Goal: Task Accomplishment & Management: Use online tool/utility

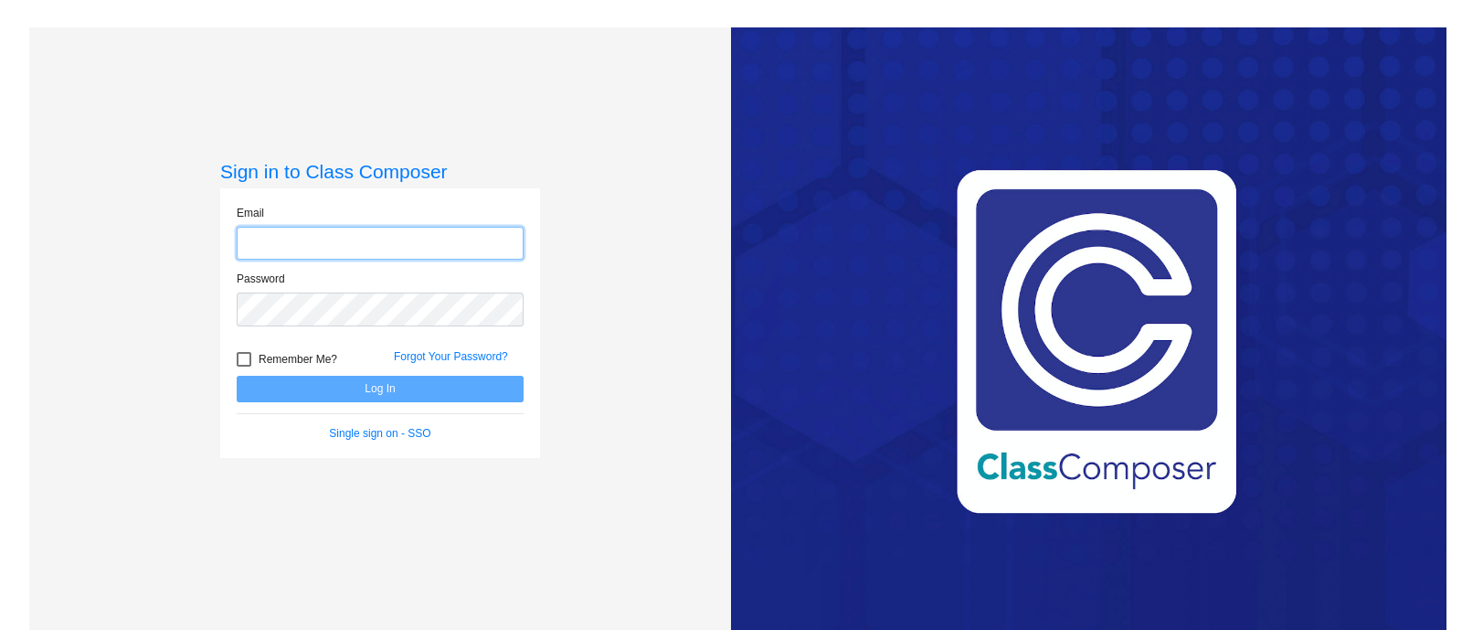
type input "[EMAIL_ADDRESS][DOMAIN_NAME]"
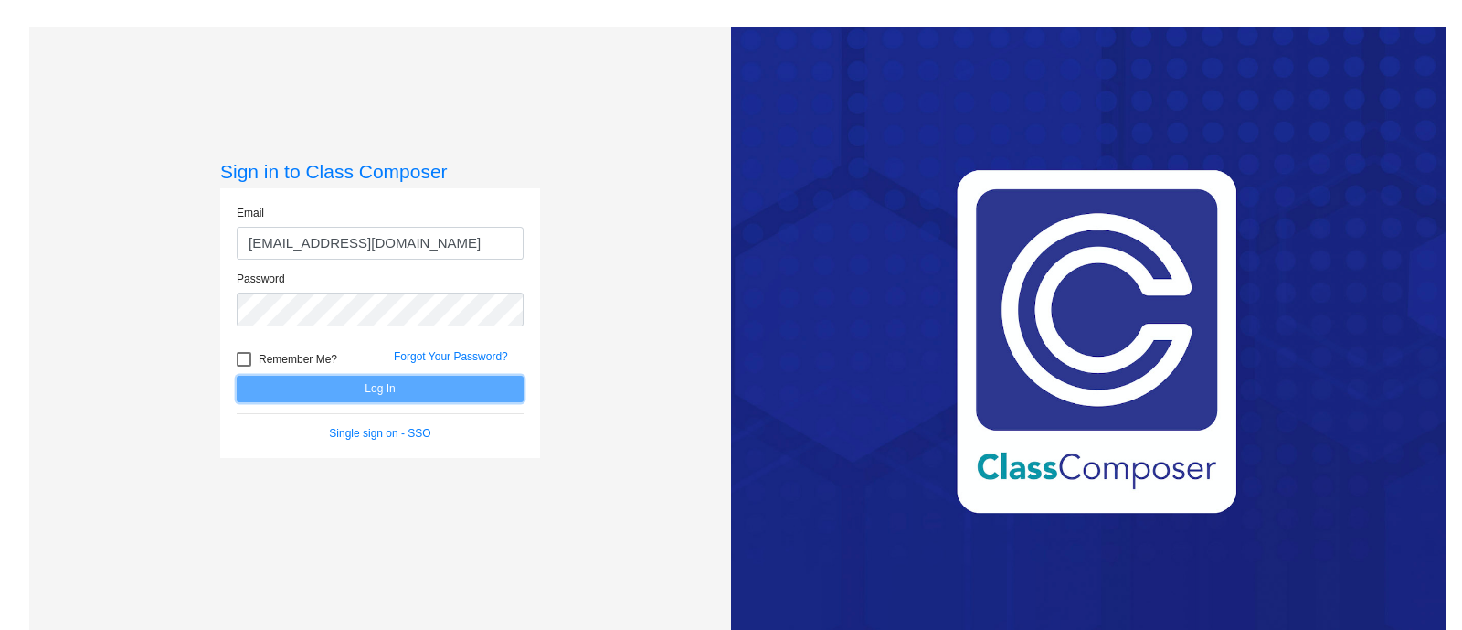
click at [331, 389] on button "Log In" at bounding box center [380, 389] width 287 height 27
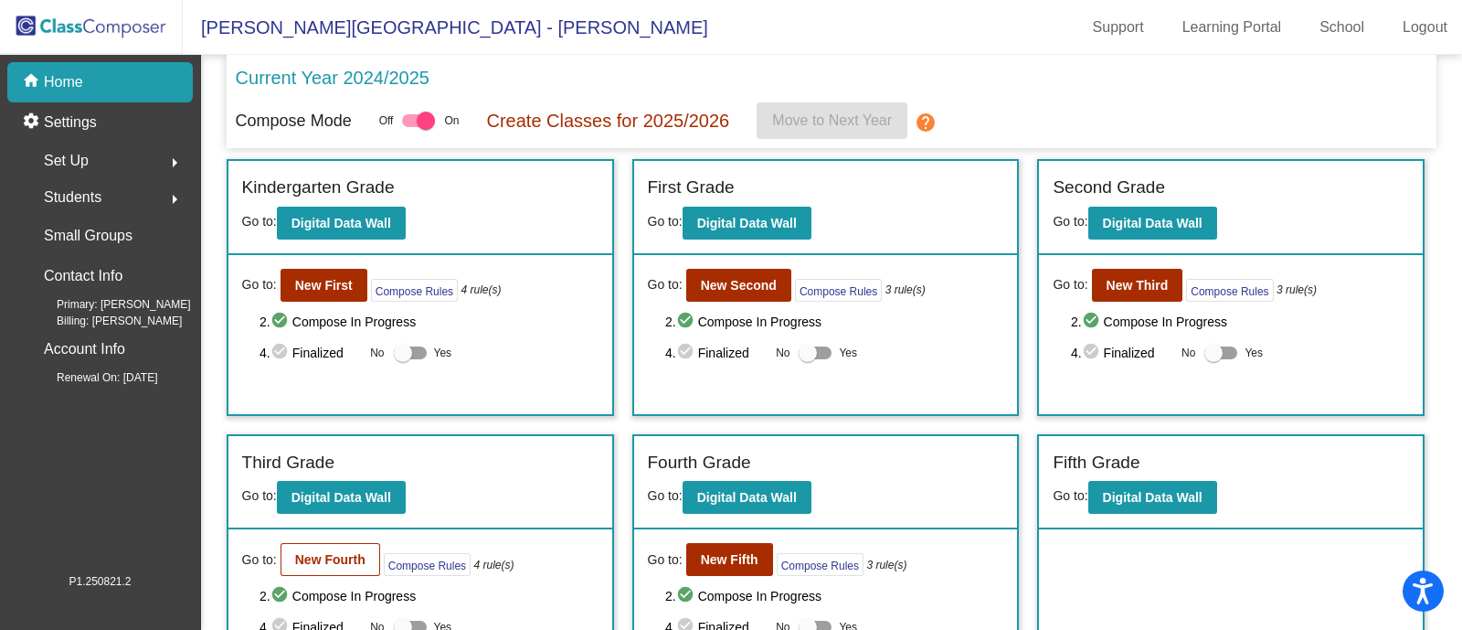
scroll to position [58, 0]
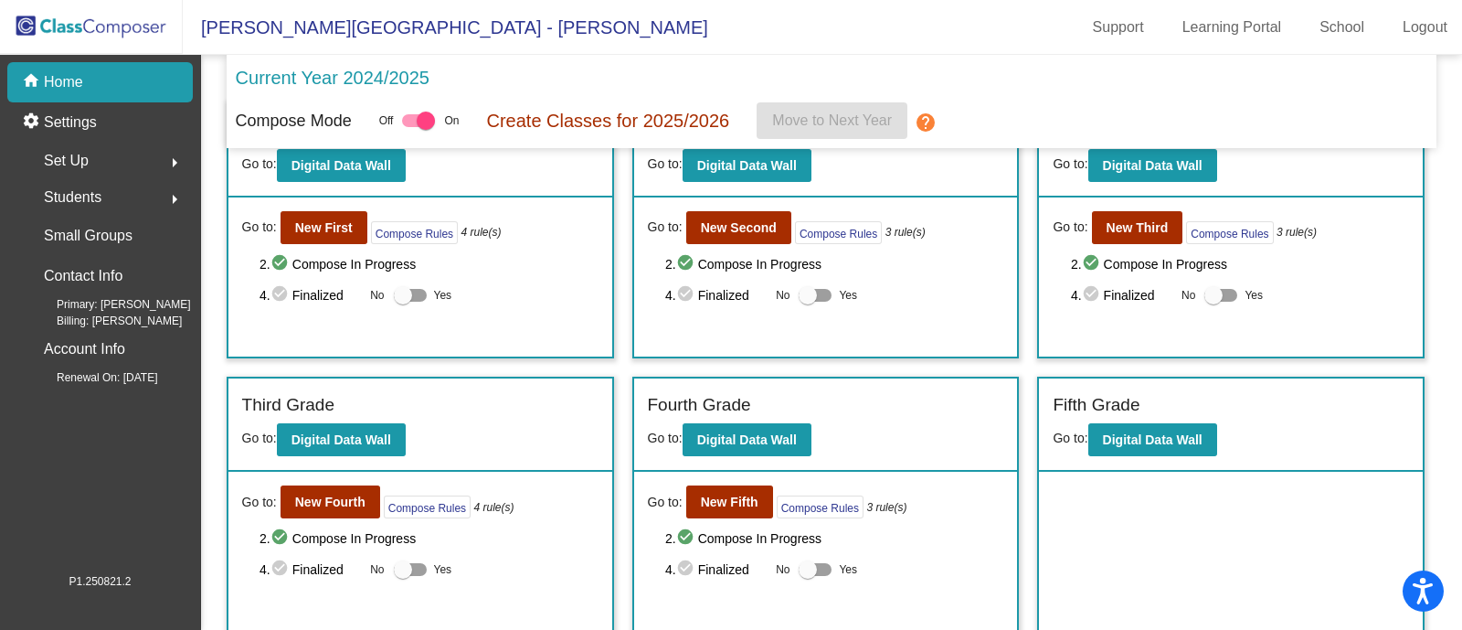
click at [320, 516] on div "Go to: New Fourth Compose Rules 4 rule(s) 2. check_circle Compose In Progress 4…" at bounding box center [420, 551] width 384 height 159
click at [324, 504] on b "New Fourth" at bounding box center [330, 501] width 70 height 15
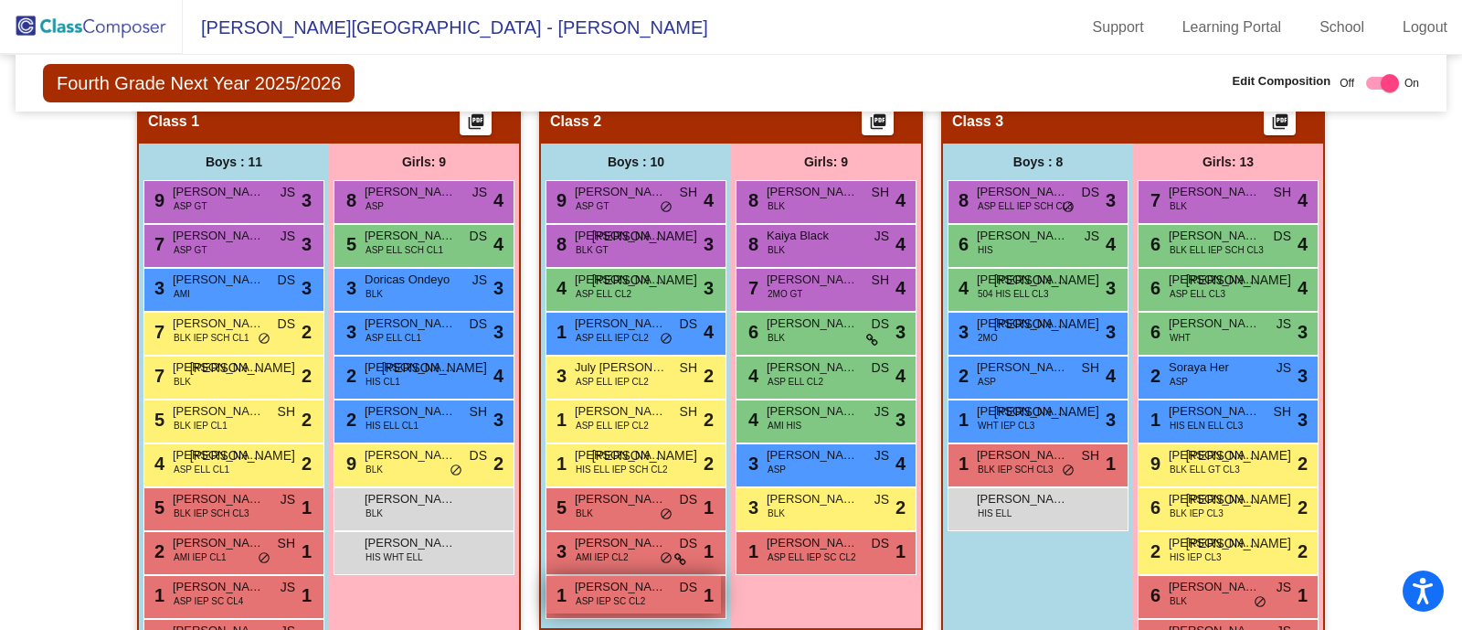
scroll to position [424, 0]
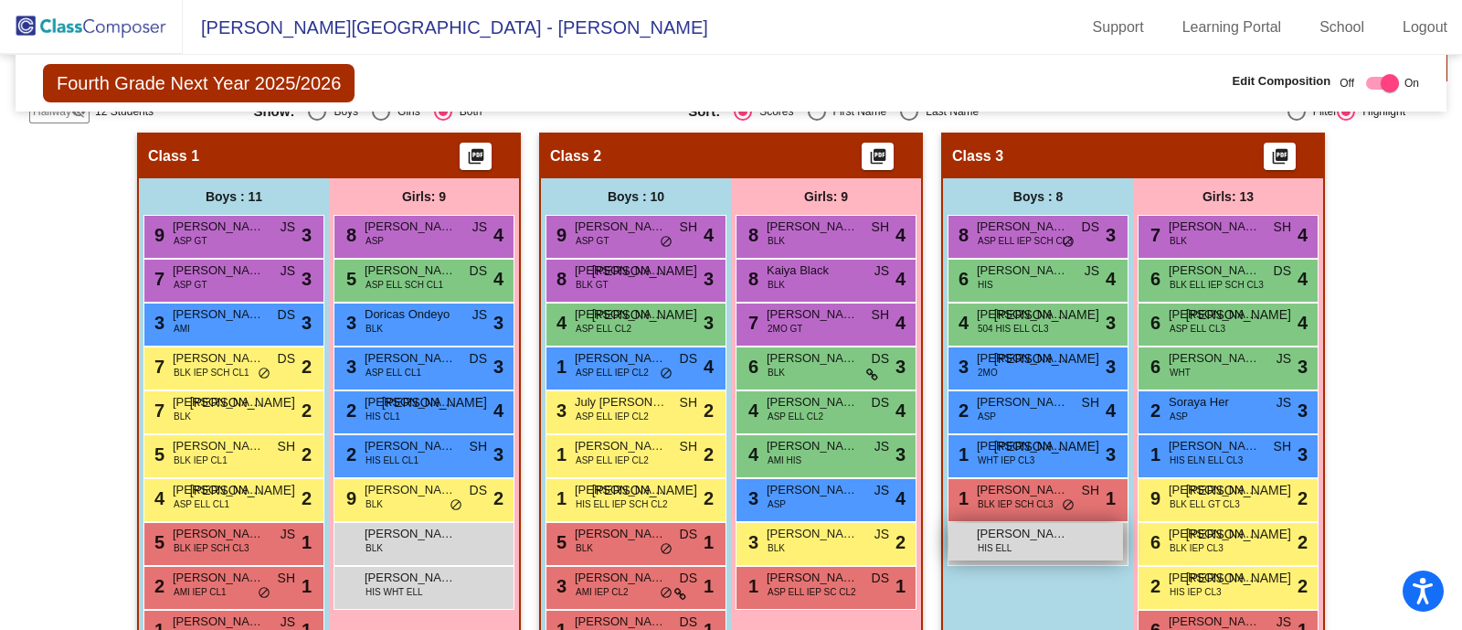
click at [1023, 523] on div "[PERSON_NAME] [PERSON_NAME] HIS ELL lock do_not_disturb_alt" at bounding box center [1036, 541] width 175 height 37
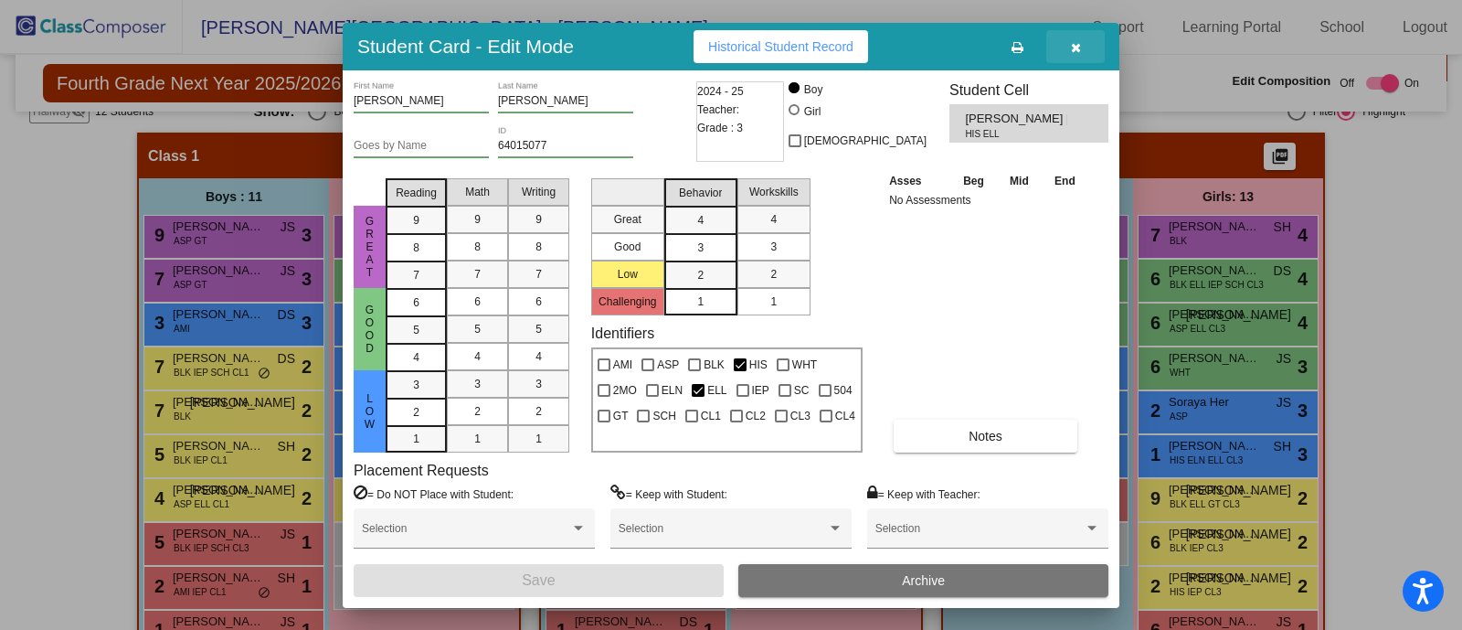
click at [1077, 42] on icon "button" at bounding box center [1076, 47] width 10 height 13
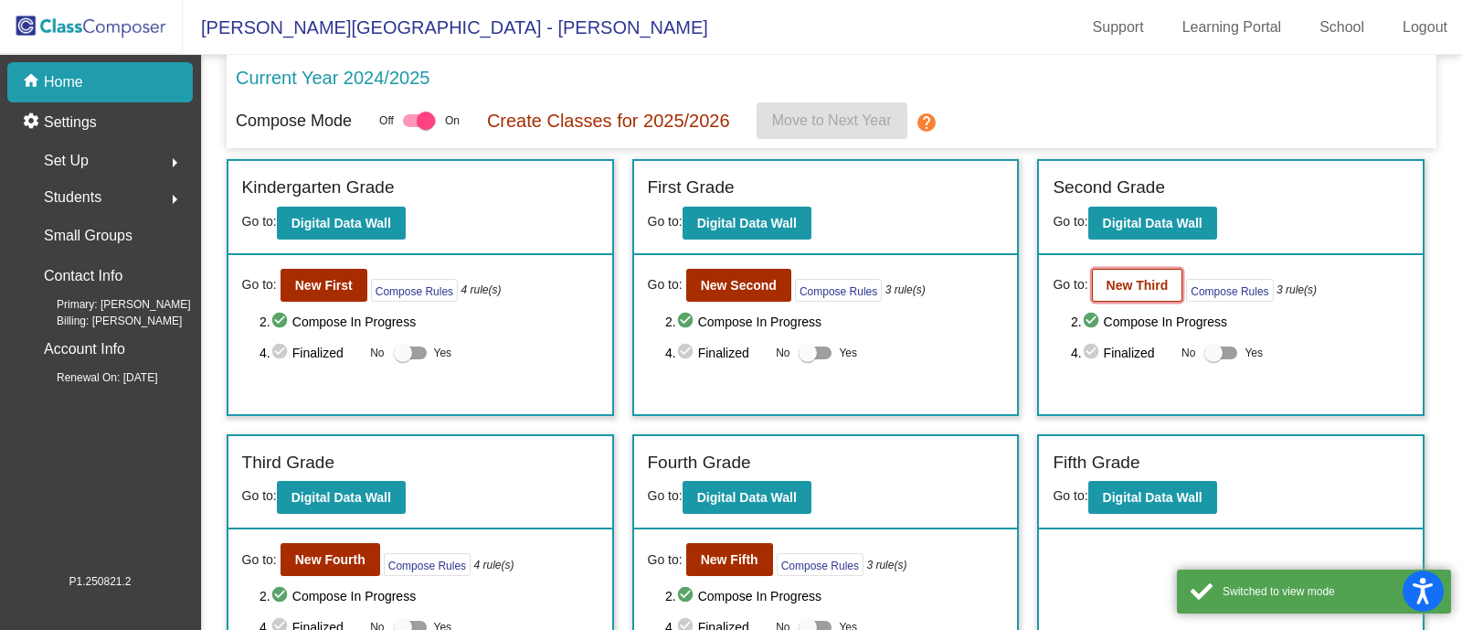
click at [1097, 293] on button "New Third" at bounding box center [1137, 285] width 91 height 33
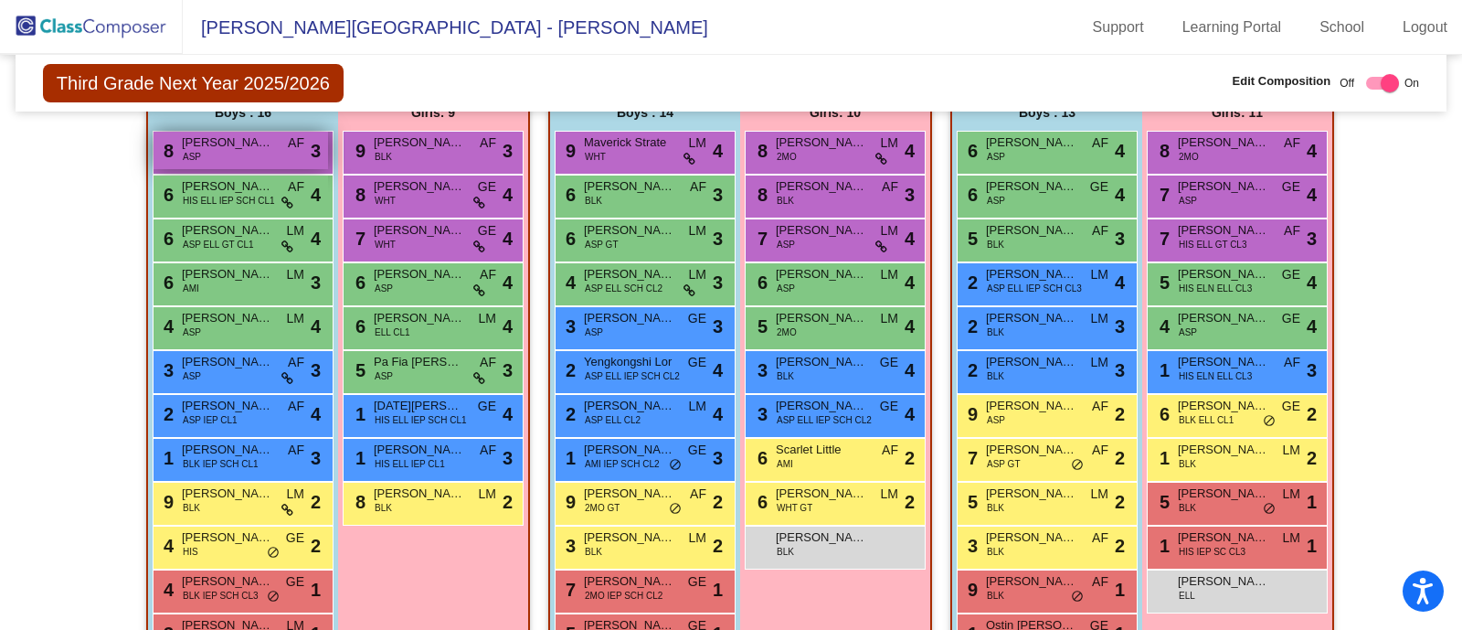
scroll to position [321, 0]
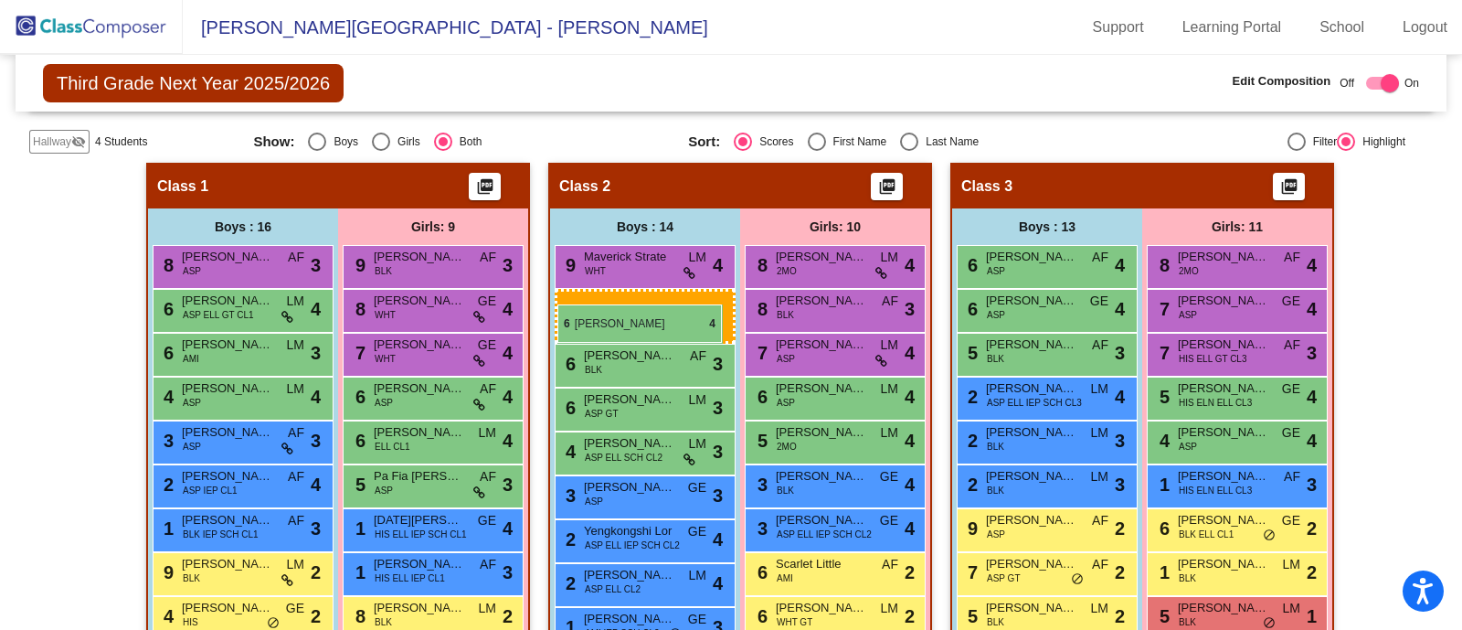
drag, startPoint x: 212, startPoint y: 308, endPoint x: 557, endPoint y: 304, distance: 345.5
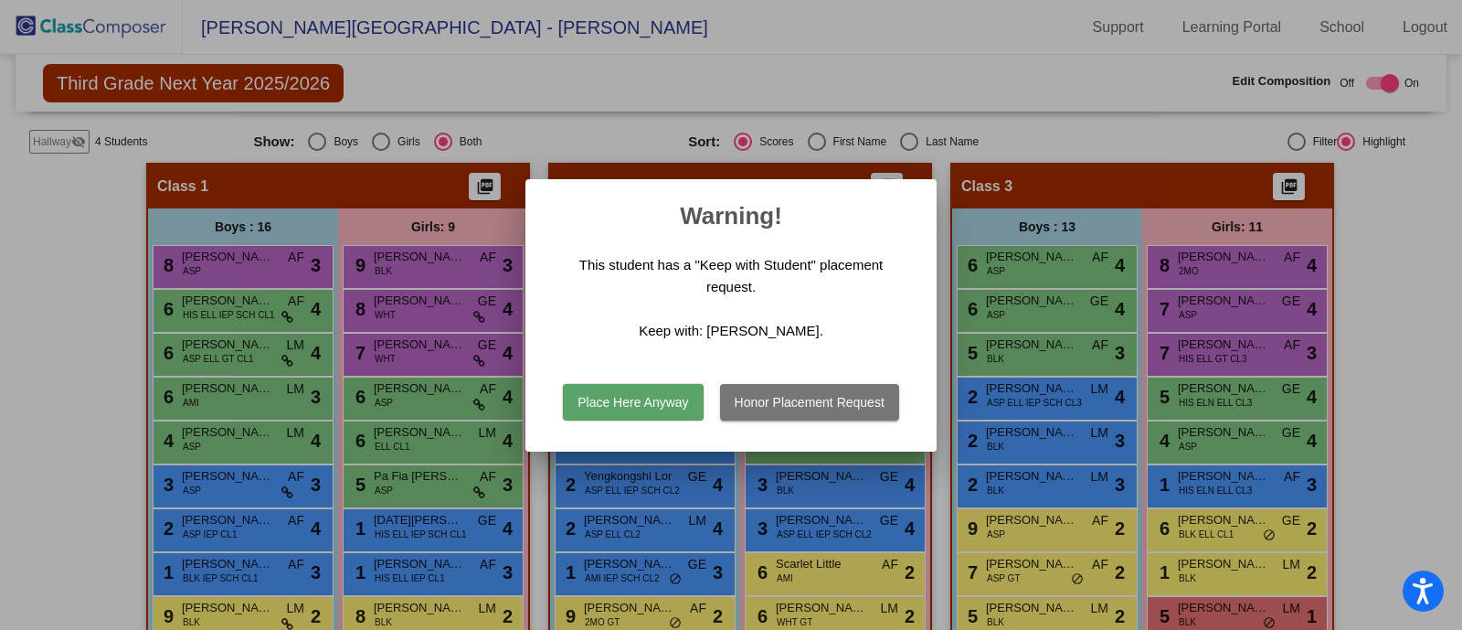
click at [631, 405] on button "Place Here Anyway" at bounding box center [633, 402] width 140 height 37
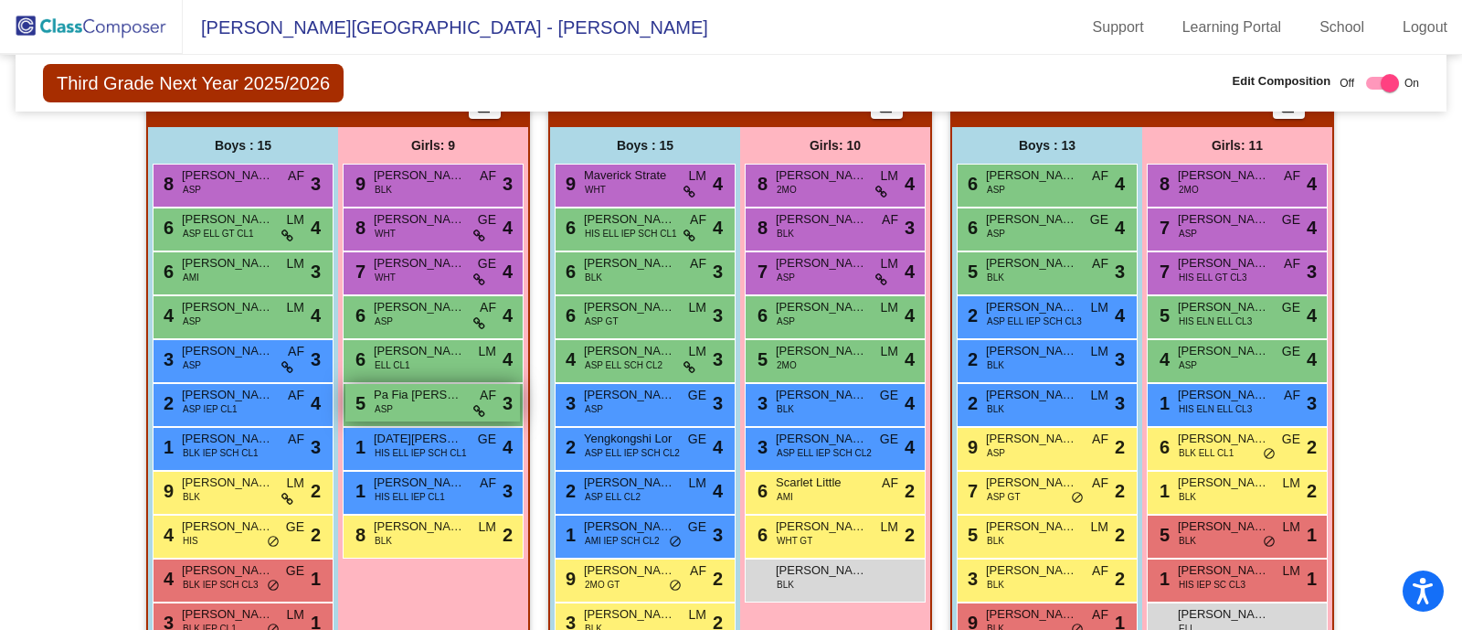
scroll to position [435, 0]
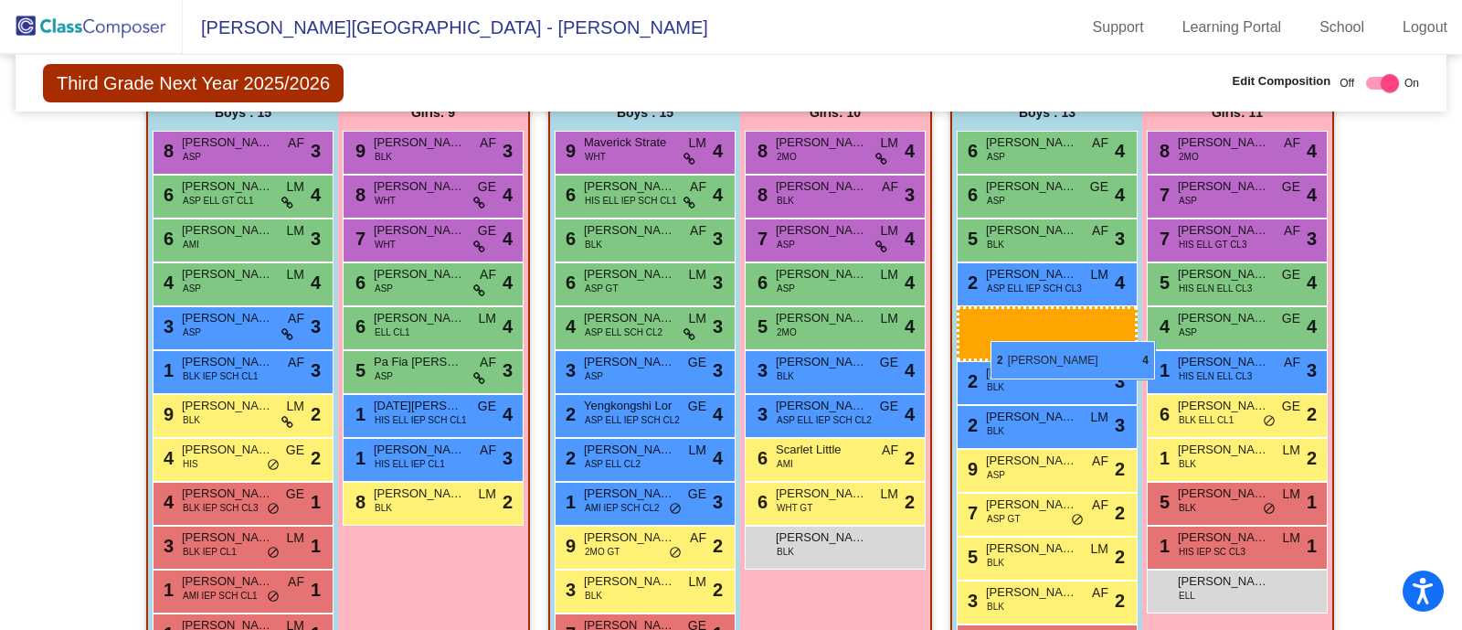
drag, startPoint x: 236, startPoint y: 365, endPoint x: 987, endPoint y: 340, distance: 751.6
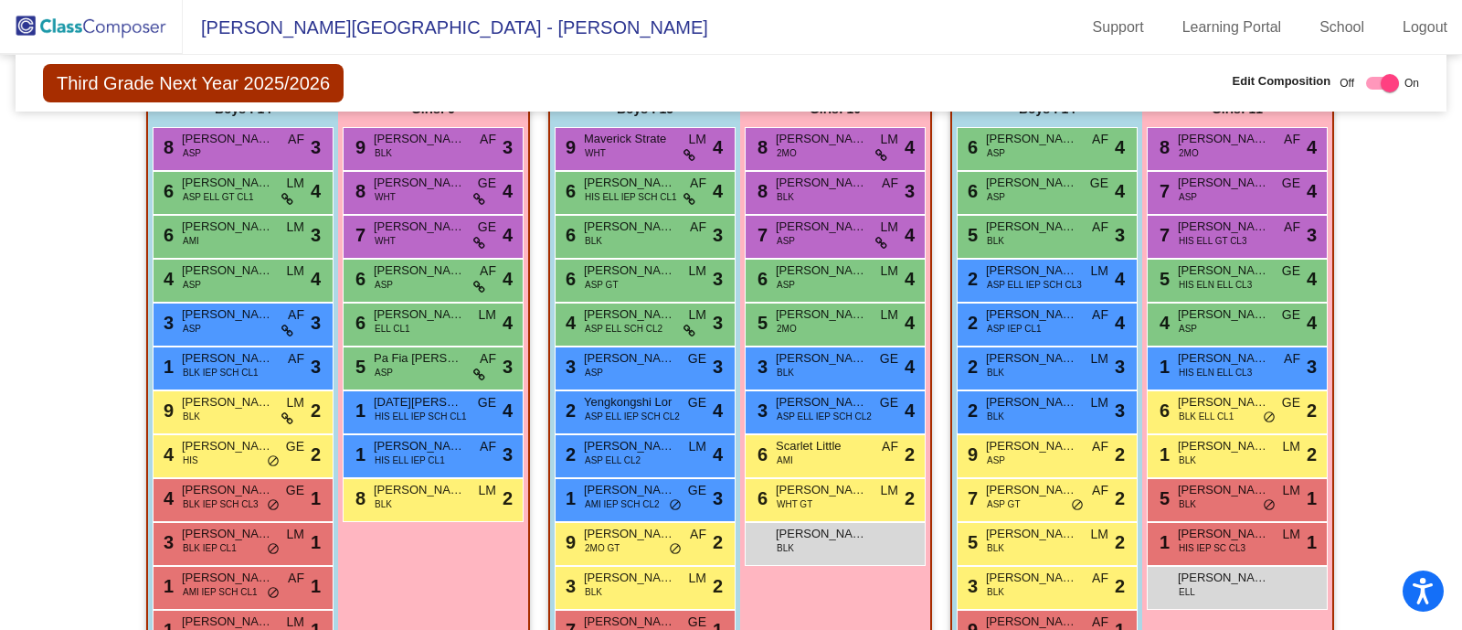
scroll to position [391, 0]
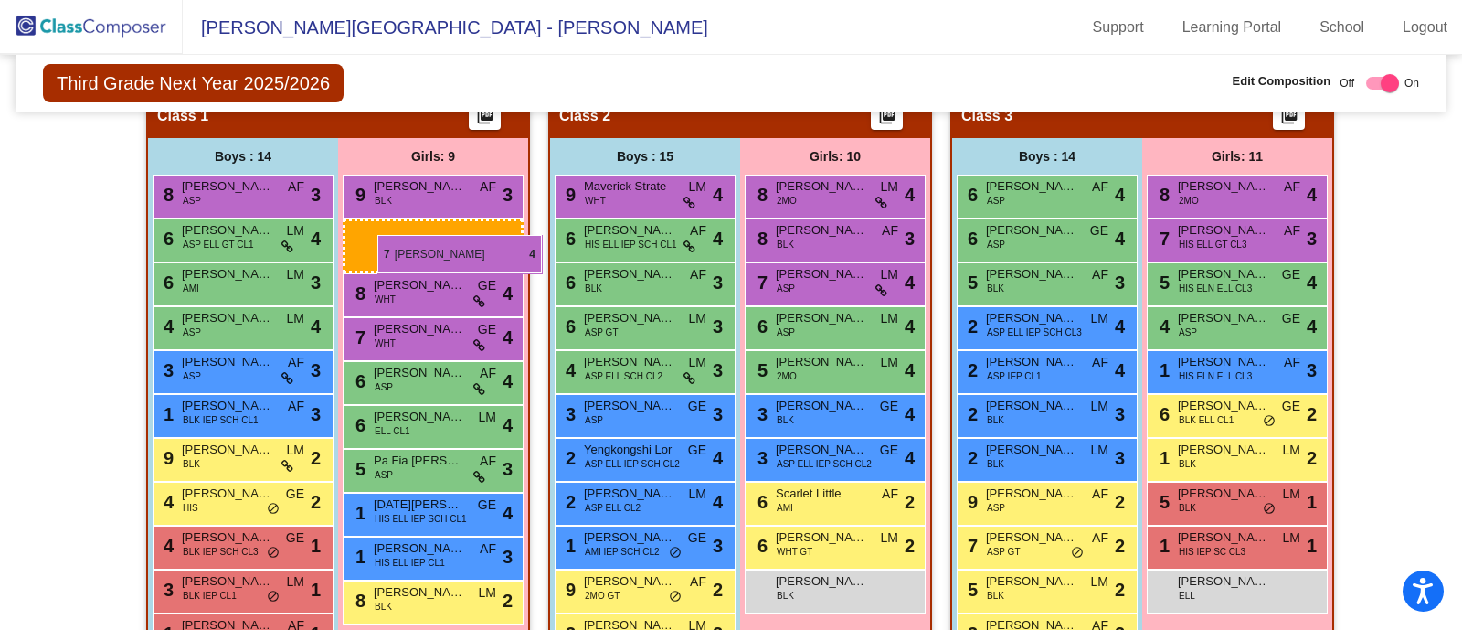
drag, startPoint x: 1246, startPoint y: 232, endPoint x: 377, endPoint y: 235, distance: 868.2
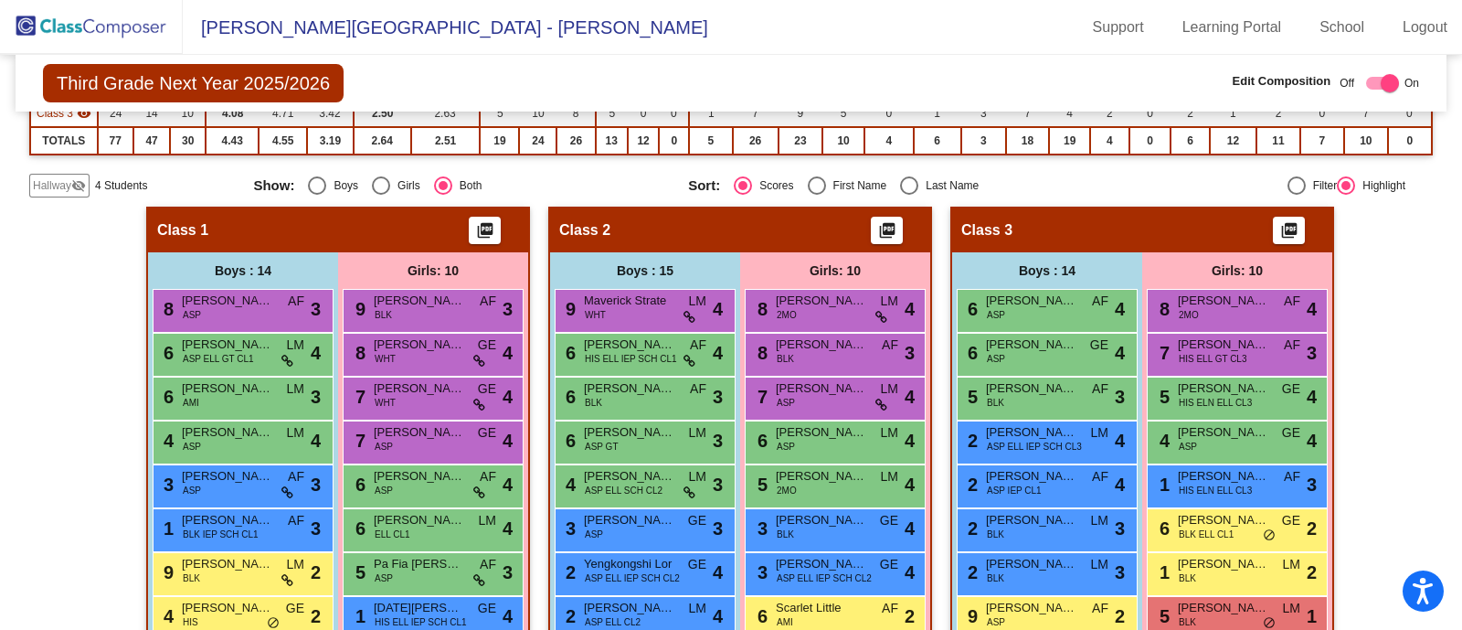
scroll to position [163, 0]
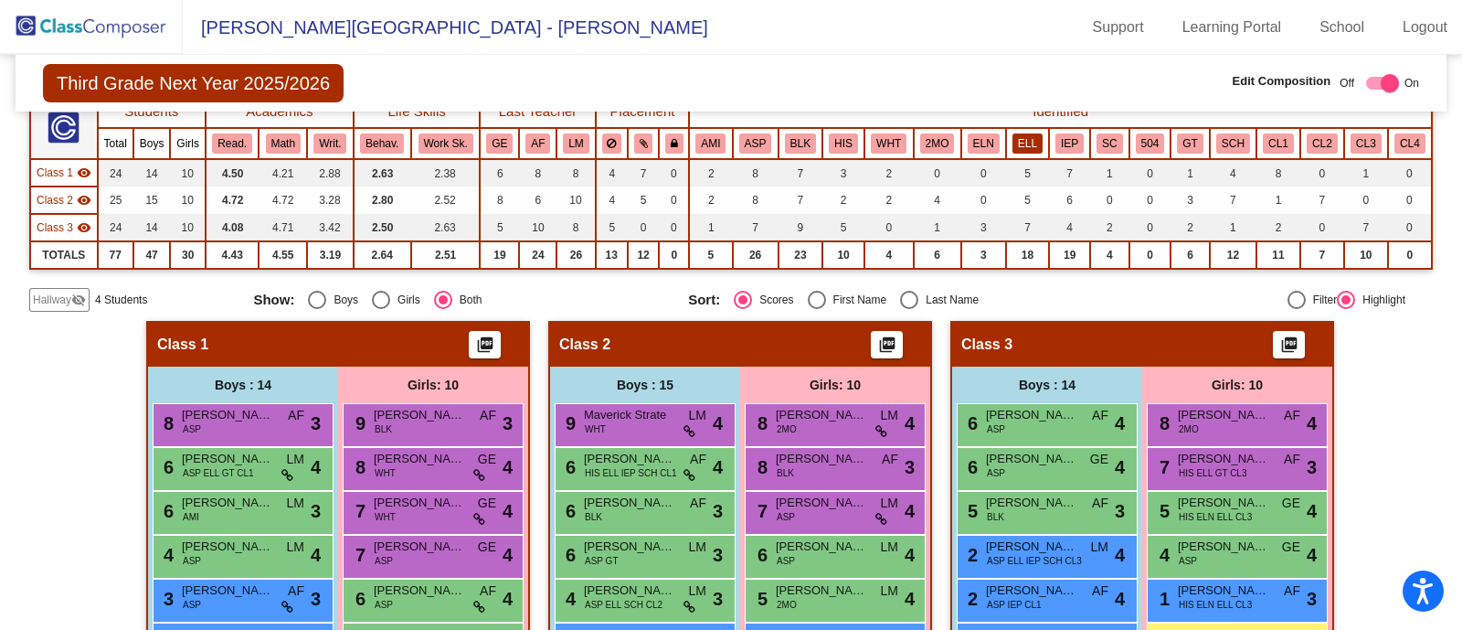
click at [1025, 144] on button "ELL" at bounding box center [1028, 143] width 30 height 20
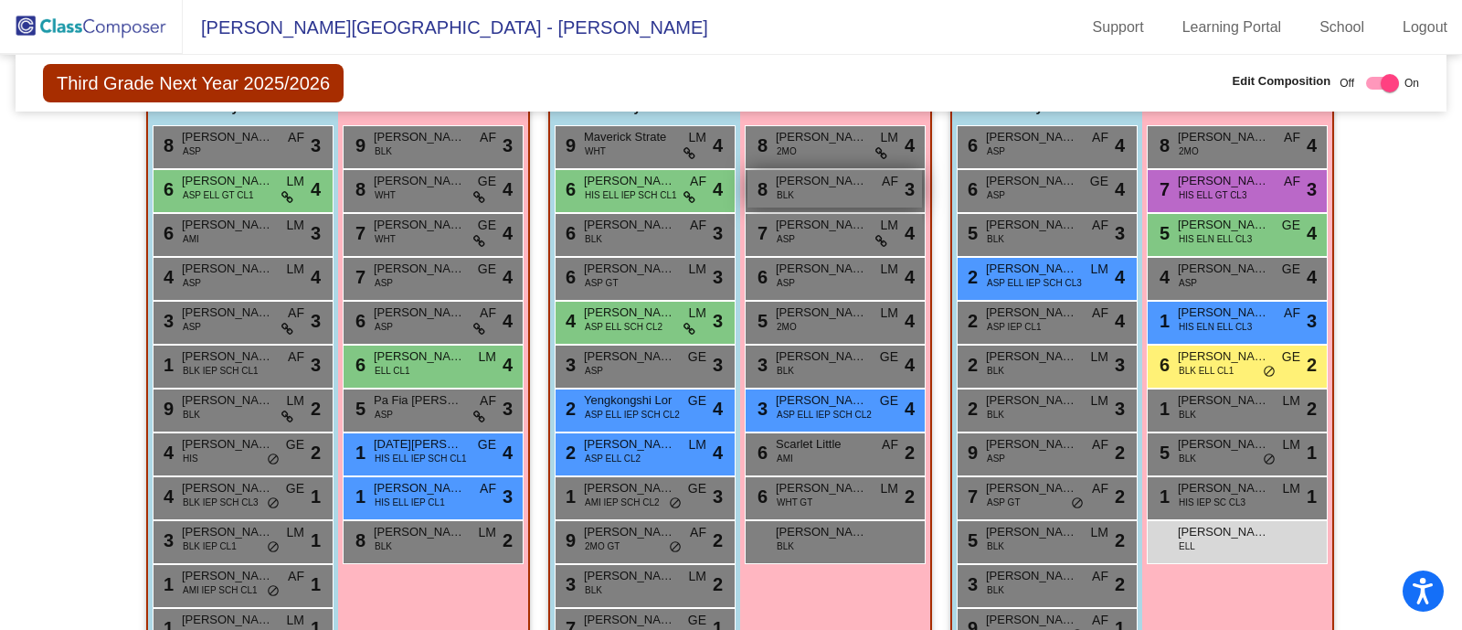
scroll to position [505, 0]
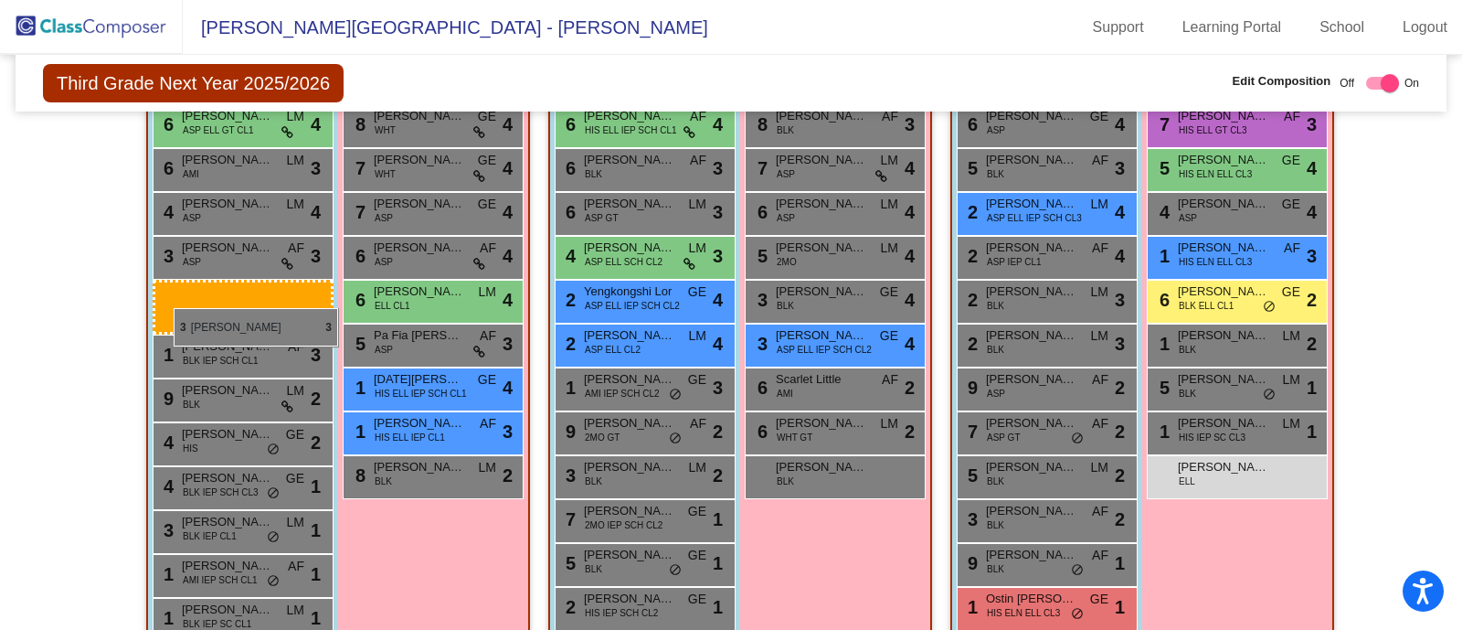
drag, startPoint x: 637, startPoint y: 294, endPoint x: 174, endPoint y: 308, distance: 463.5
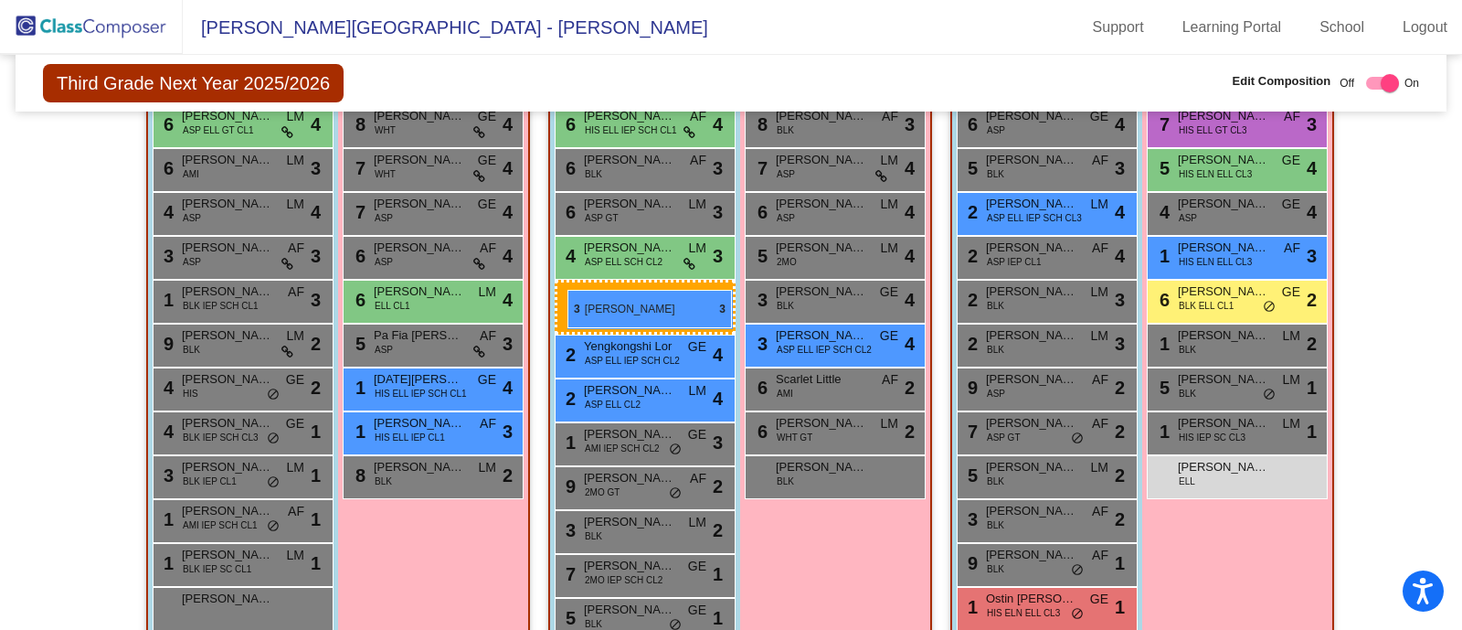
drag, startPoint x: 200, startPoint y: 303, endPoint x: 568, endPoint y: 290, distance: 367.6
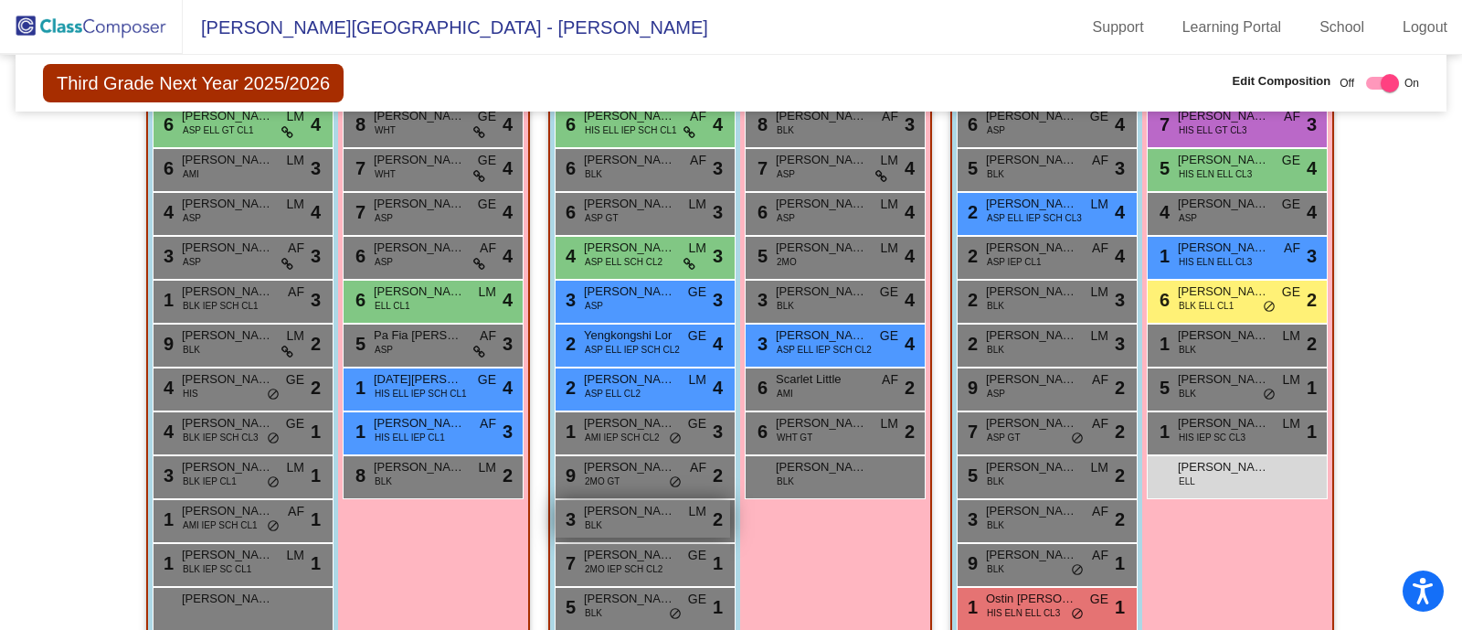
scroll to position [620, 0]
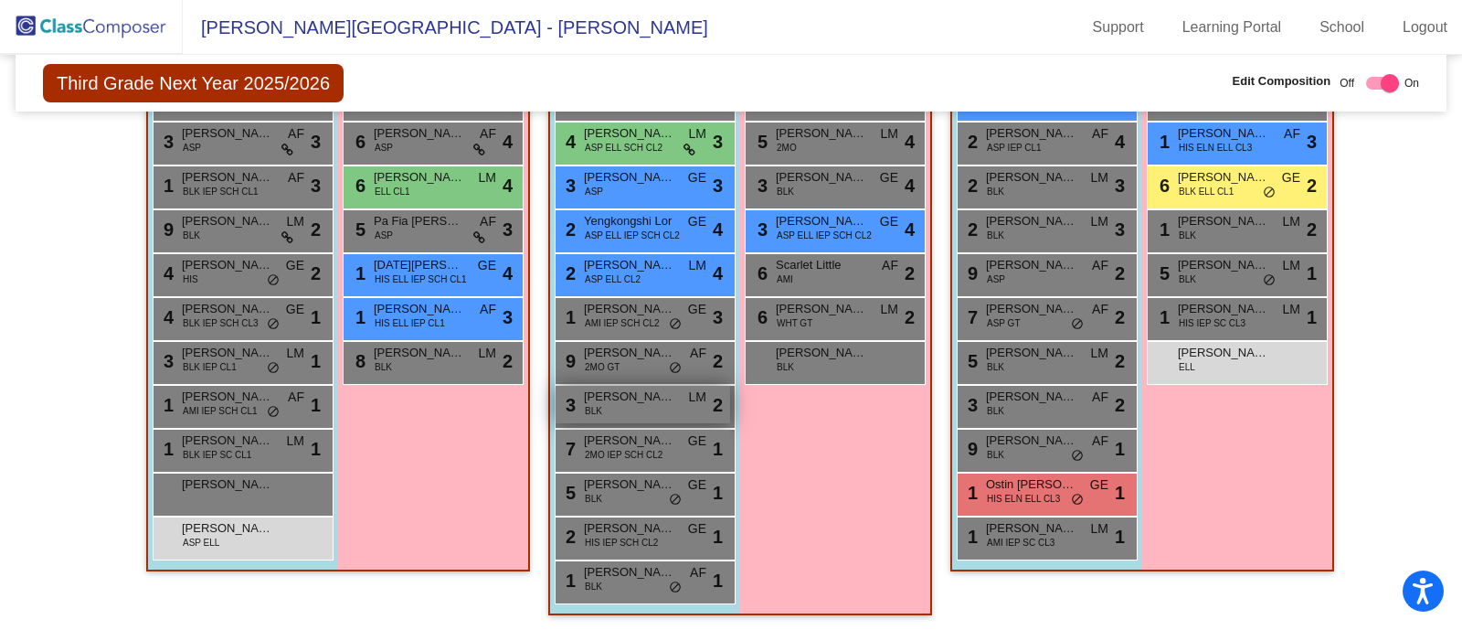
click at [620, 395] on span "[PERSON_NAME]" at bounding box center [629, 396] width 91 height 18
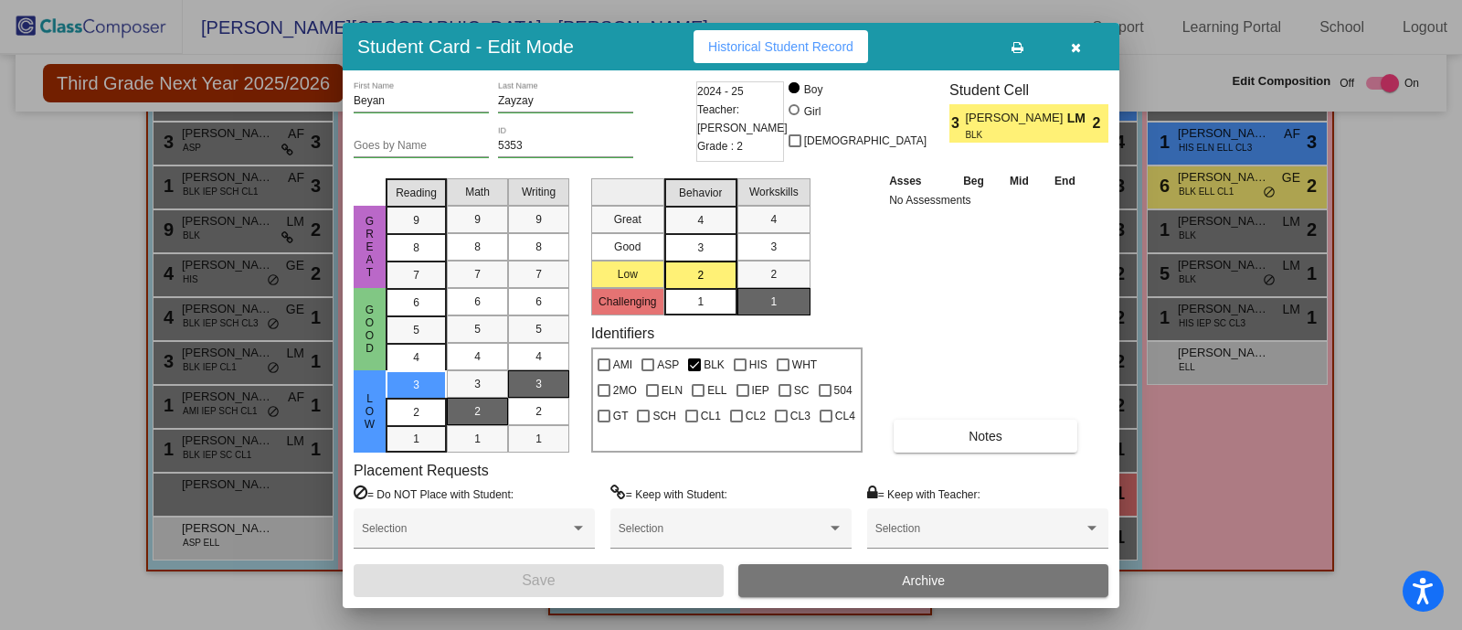
click at [76, 358] on div at bounding box center [731, 315] width 1462 height 630
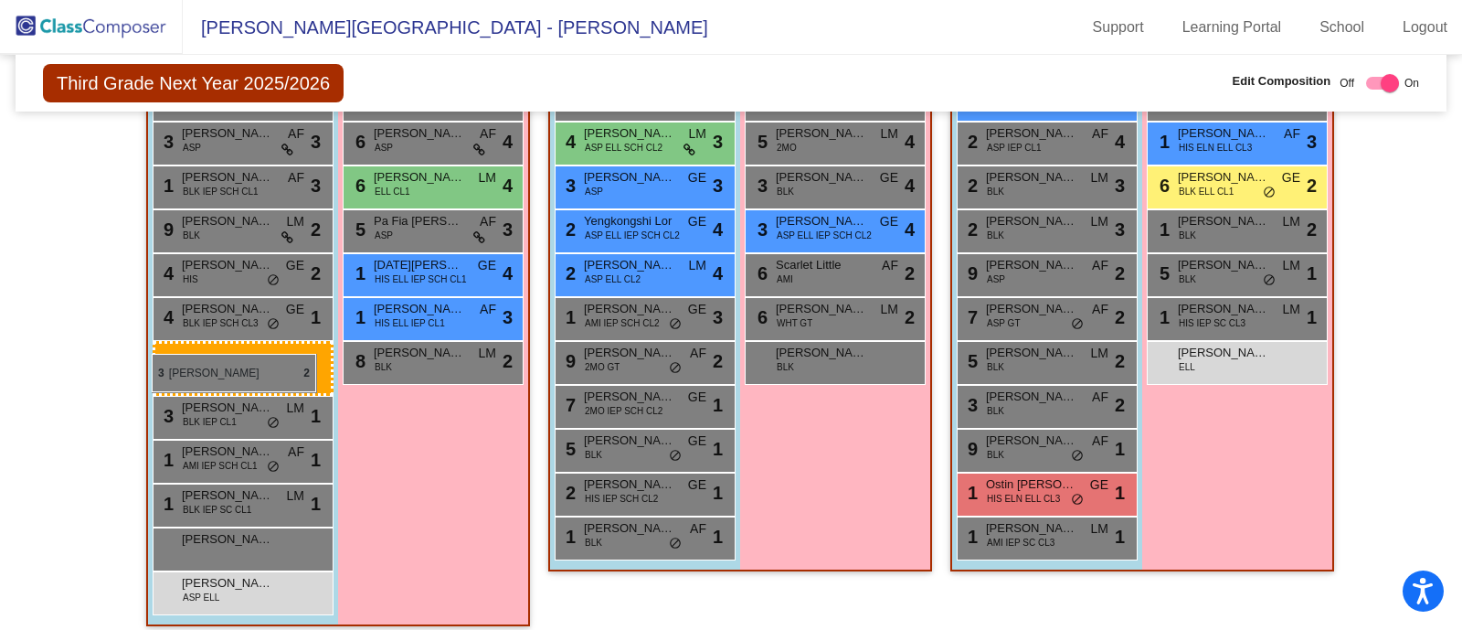
drag, startPoint x: 598, startPoint y: 411, endPoint x: 152, endPoint y: 354, distance: 449.7
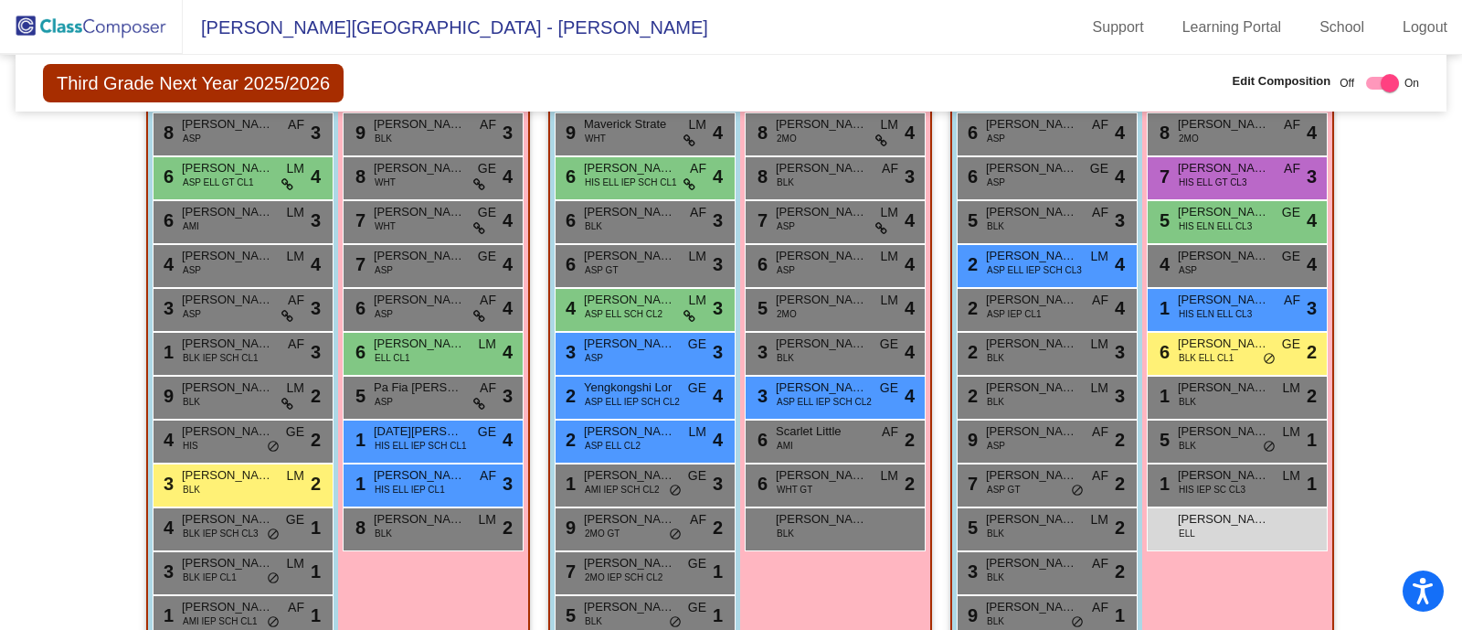
scroll to position [505, 0]
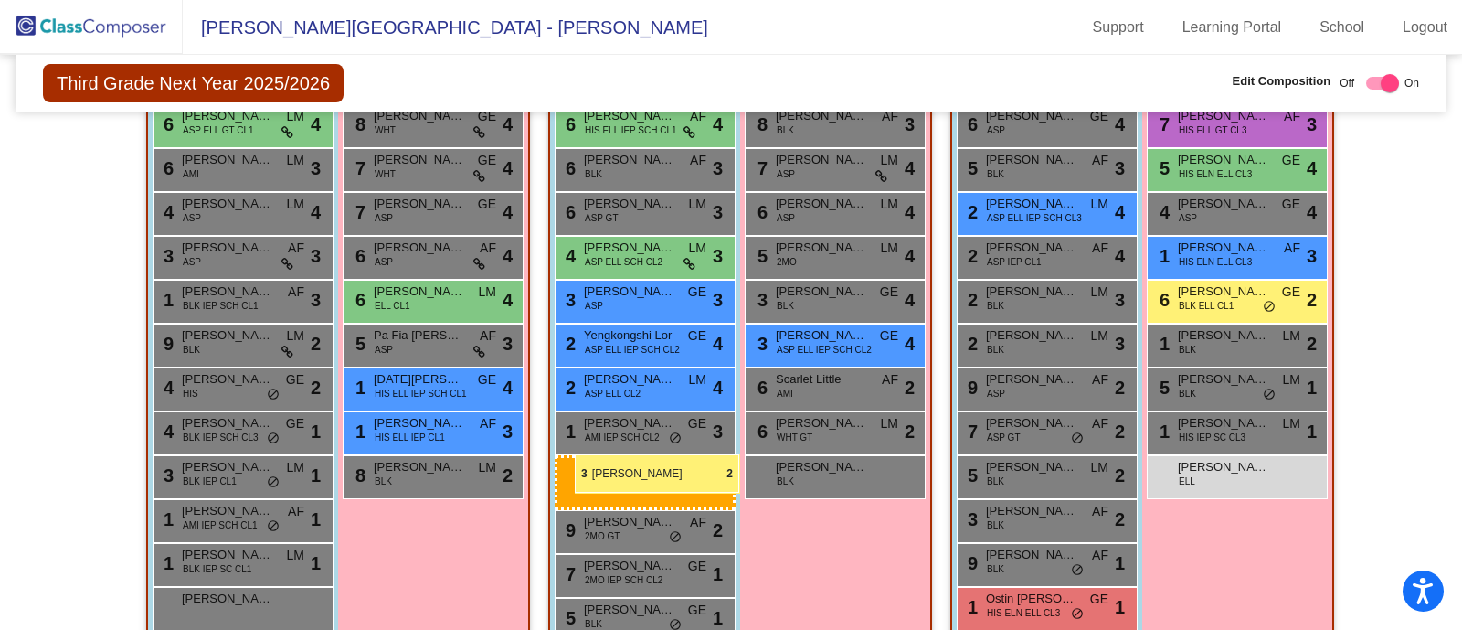
drag, startPoint x: 198, startPoint y: 430, endPoint x: 575, endPoint y: 455, distance: 377.4
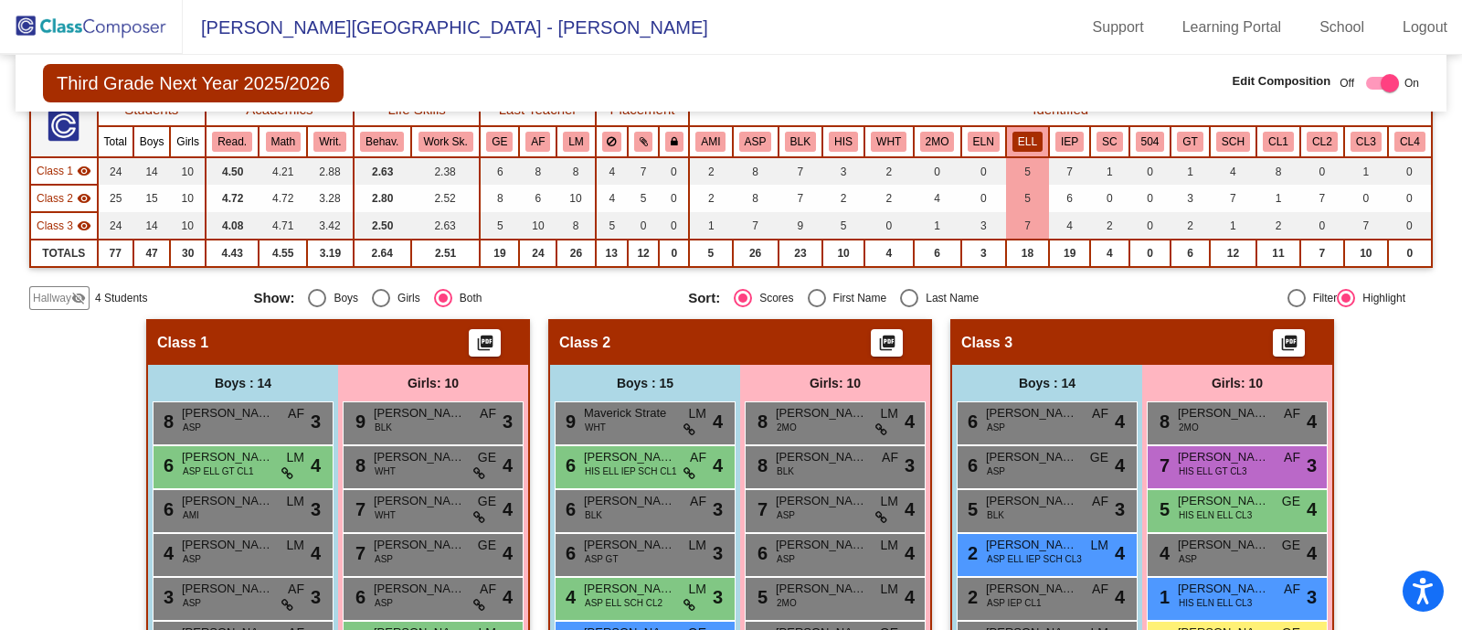
scroll to position [163, 0]
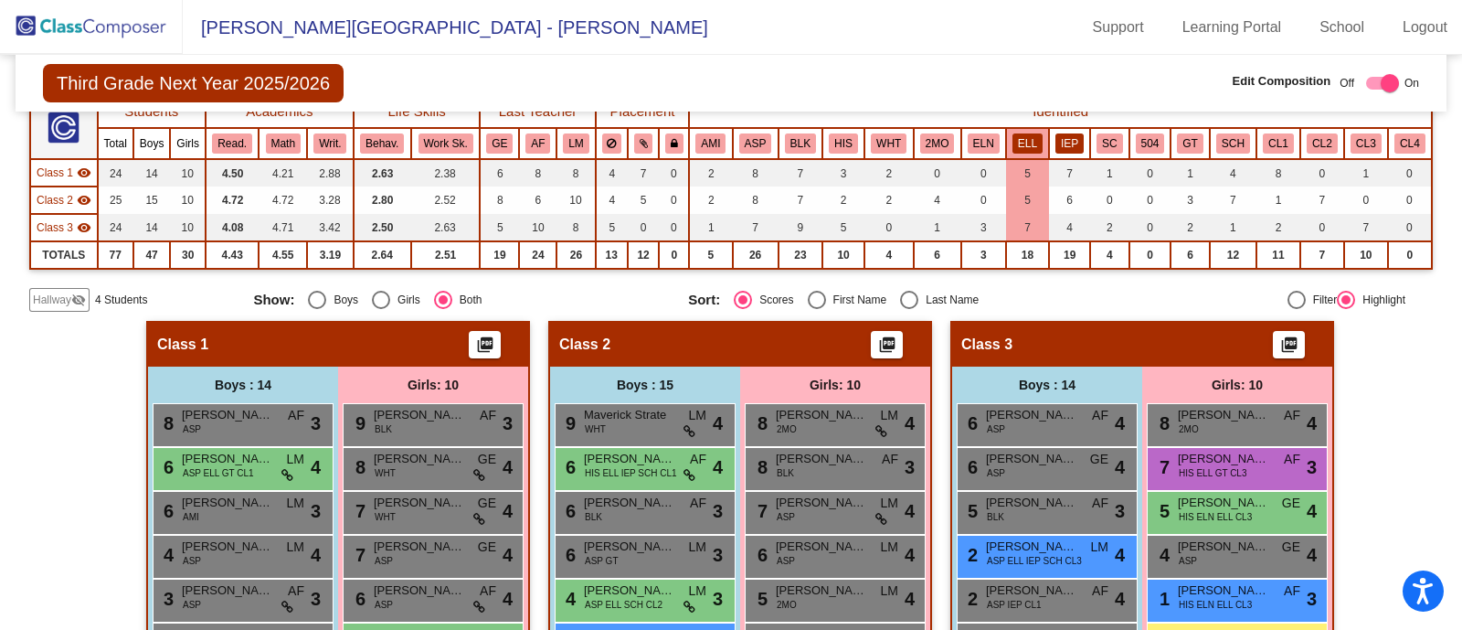
click at [1074, 134] on button "IEP" at bounding box center [1070, 143] width 28 height 20
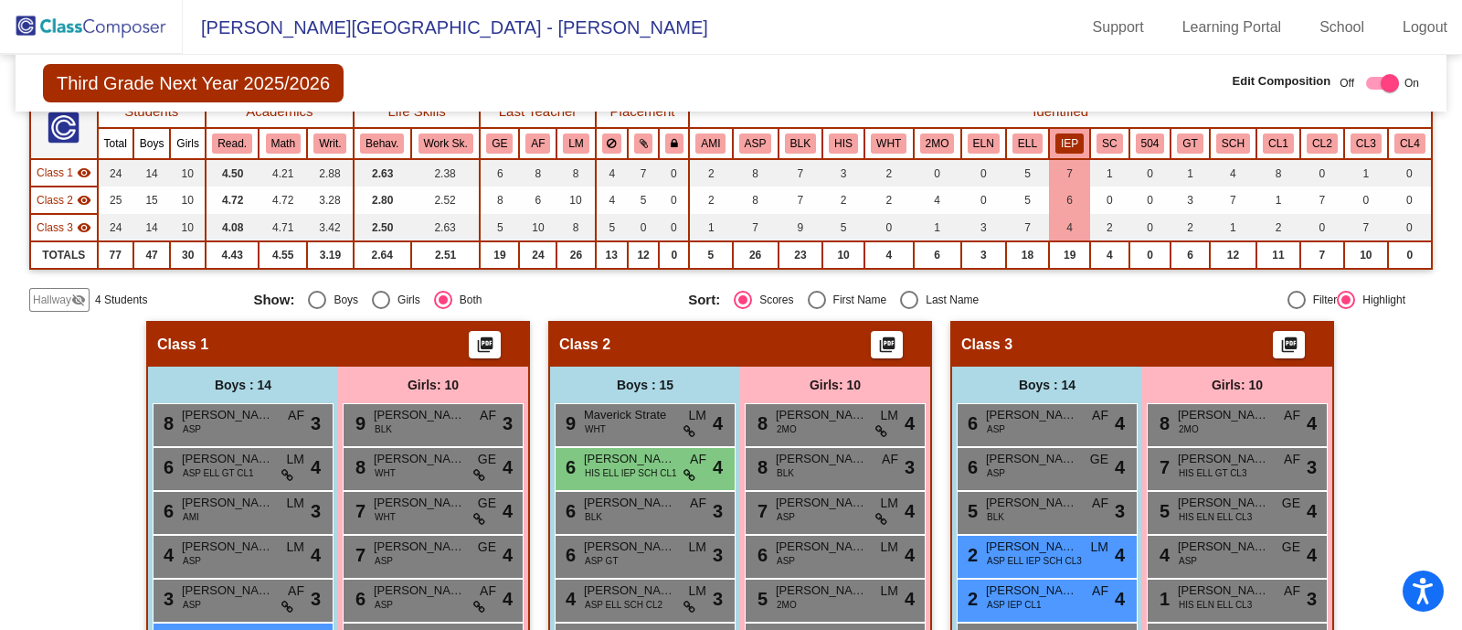
click at [1066, 137] on button "IEP" at bounding box center [1070, 143] width 28 height 20
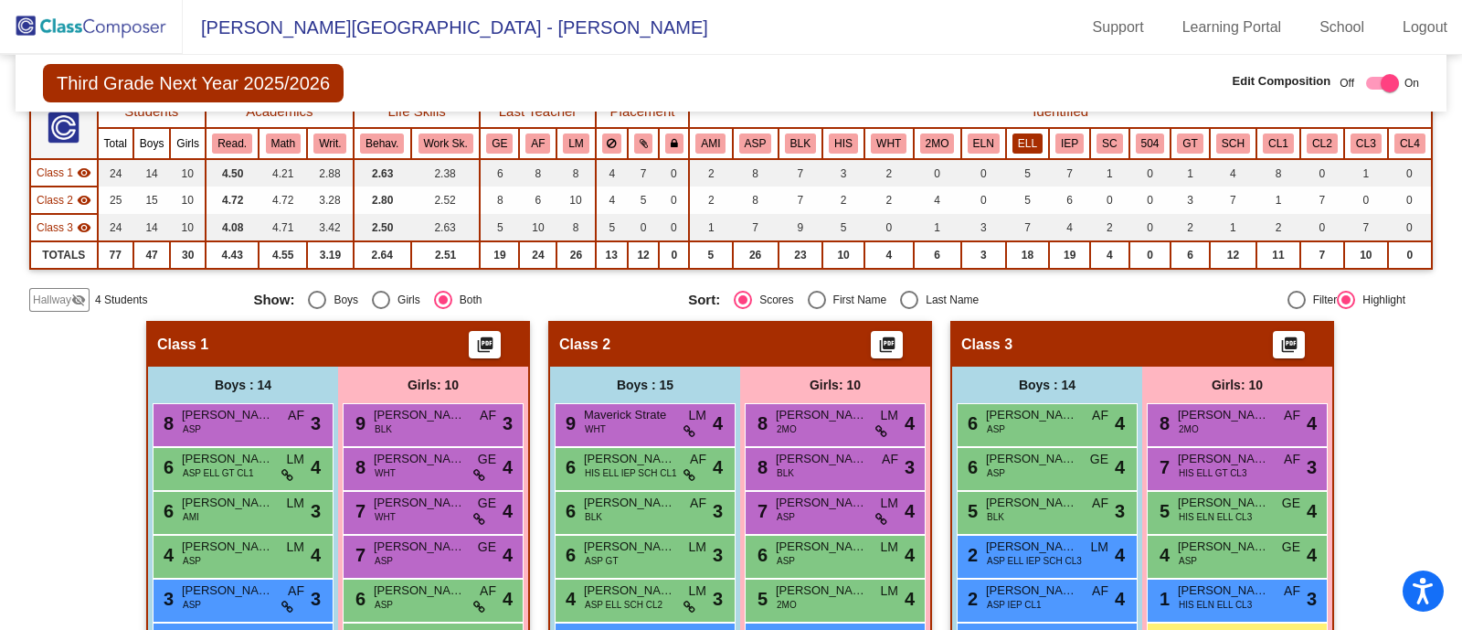
click at [1015, 141] on button "ELL" at bounding box center [1028, 143] width 30 height 20
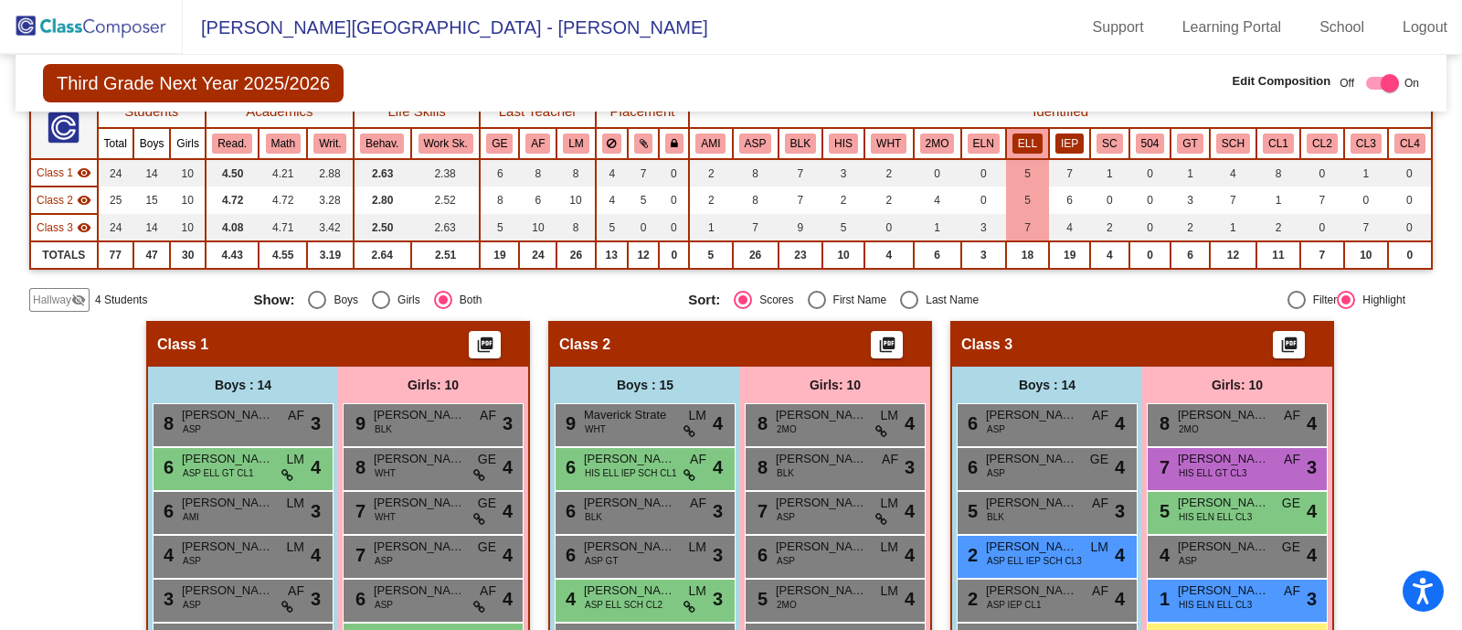
click at [1060, 151] on button "IEP" at bounding box center [1070, 143] width 28 height 20
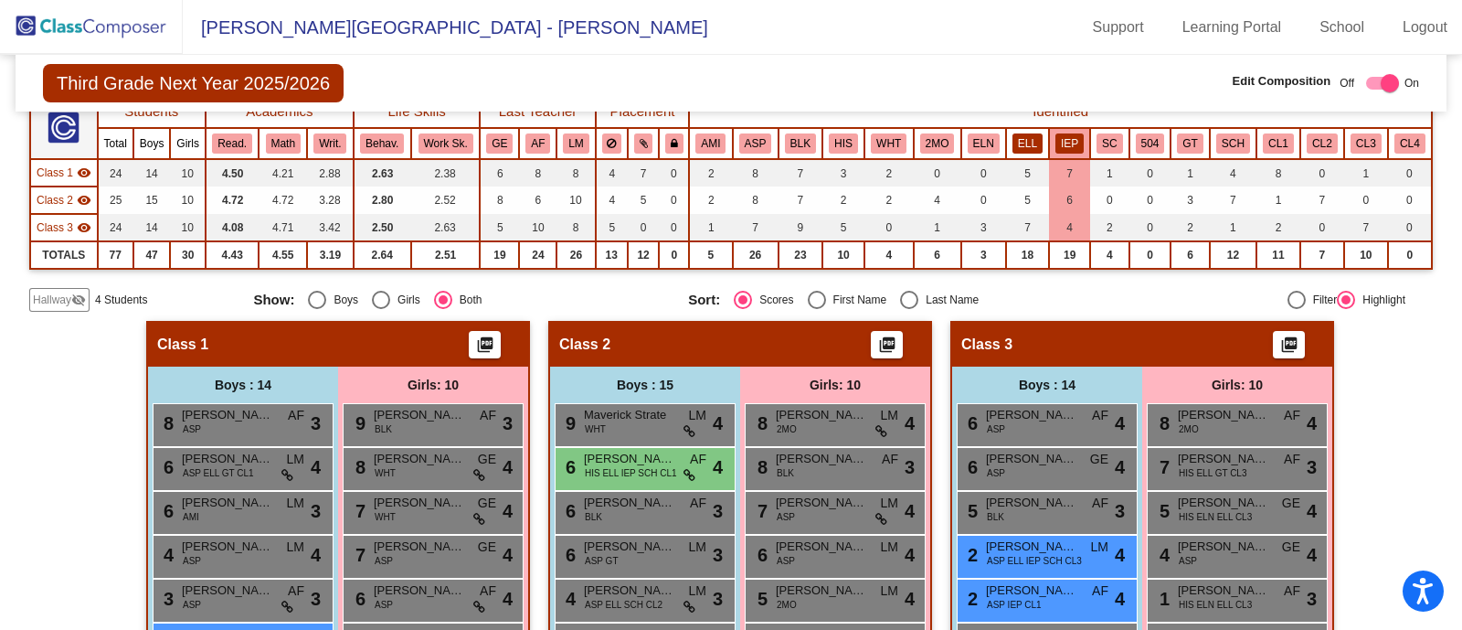
click at [1013, 146] on button "ELL" at bounding box center [1028, 143] width 30 height 20
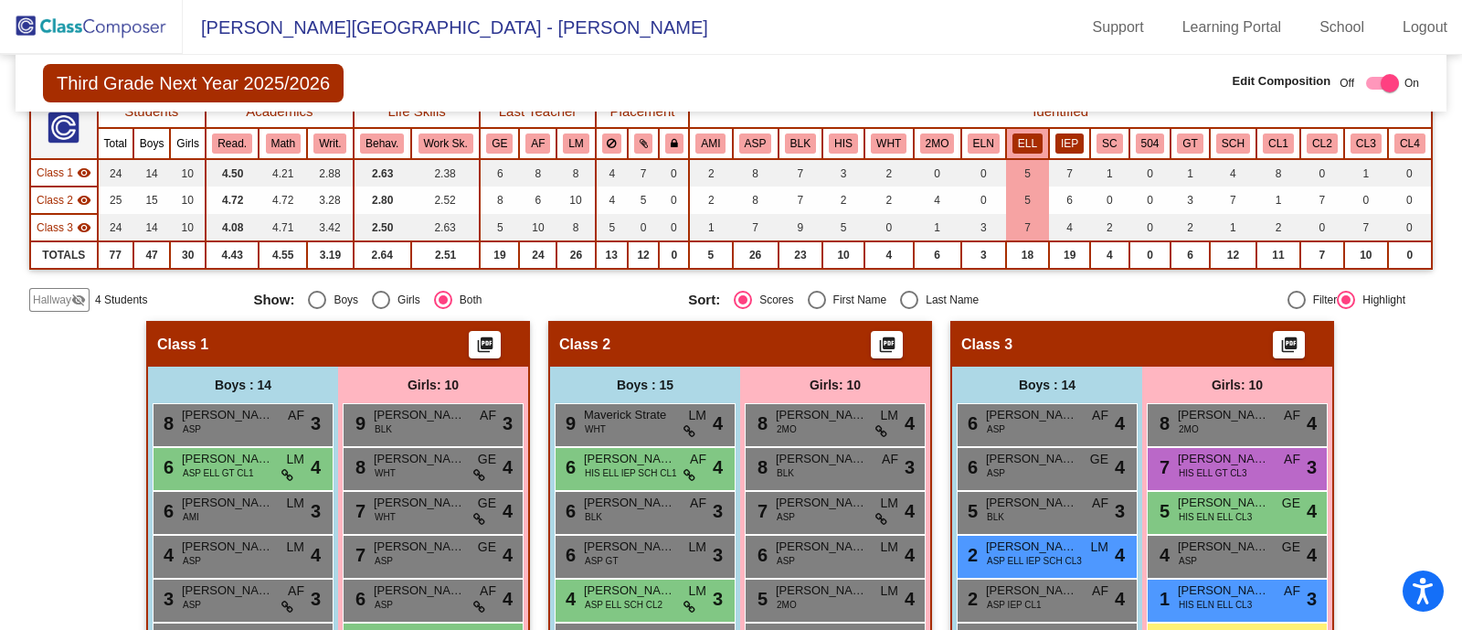
click at [1069, 145] on button "IEP" at bounding box center [1070, 143] width 28 height 20
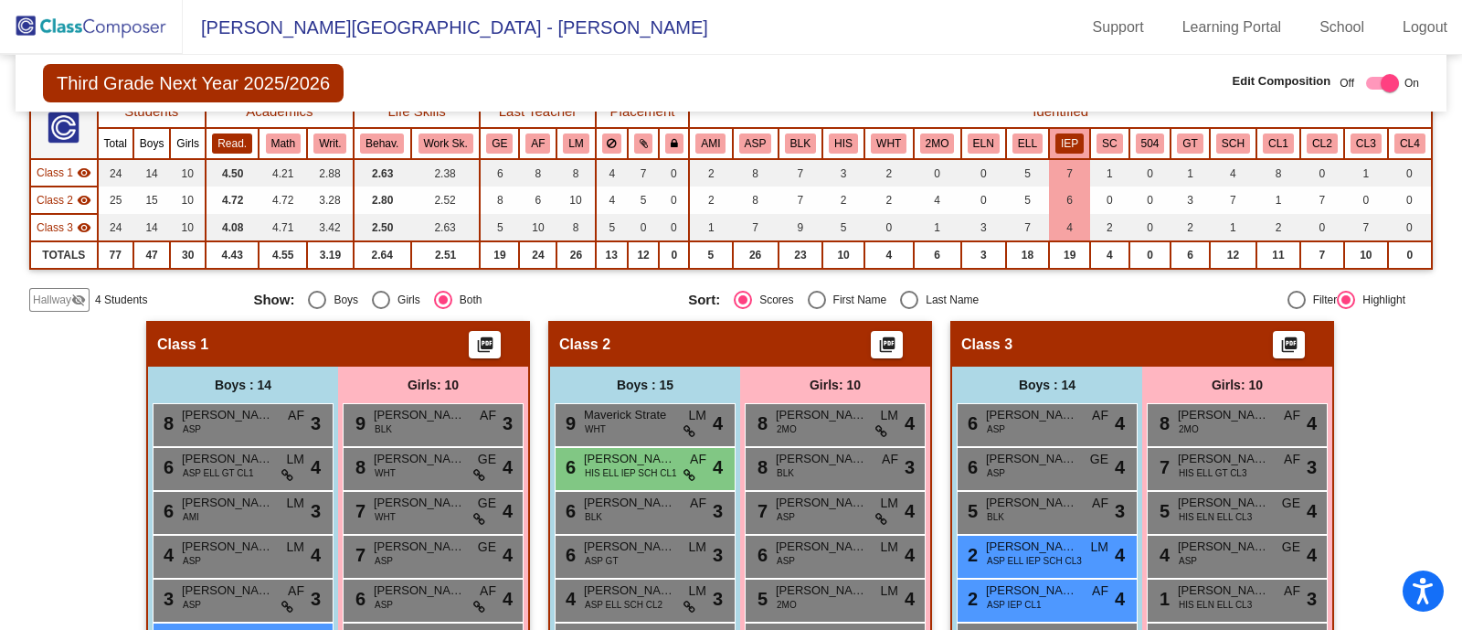
click at [233, 143] on button "Read." at bounding box center [232, 143] width 40 height 20
click at [1064, 130] on th "IEP" at bounding box center [1069, 143] width 41 height 31
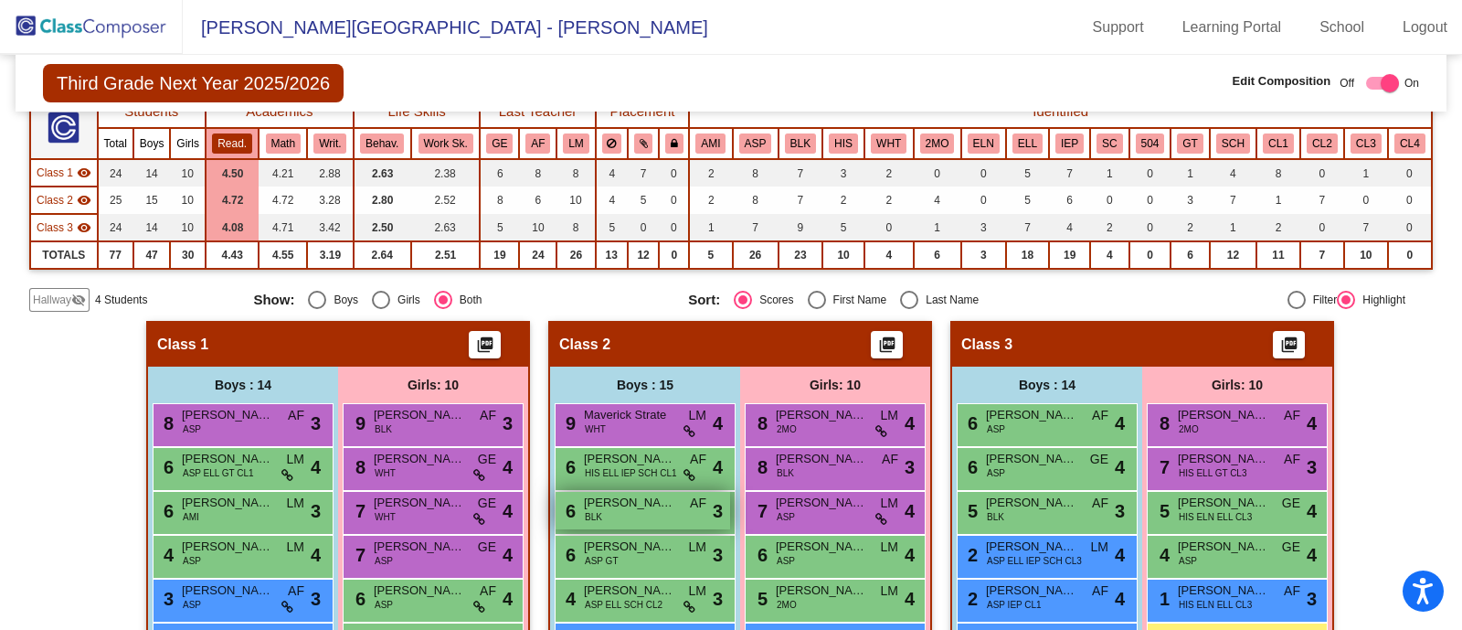
click at [619, 500] on span "[PERSON_NAME]" at bounding box center [629, 502] width 91 height 18
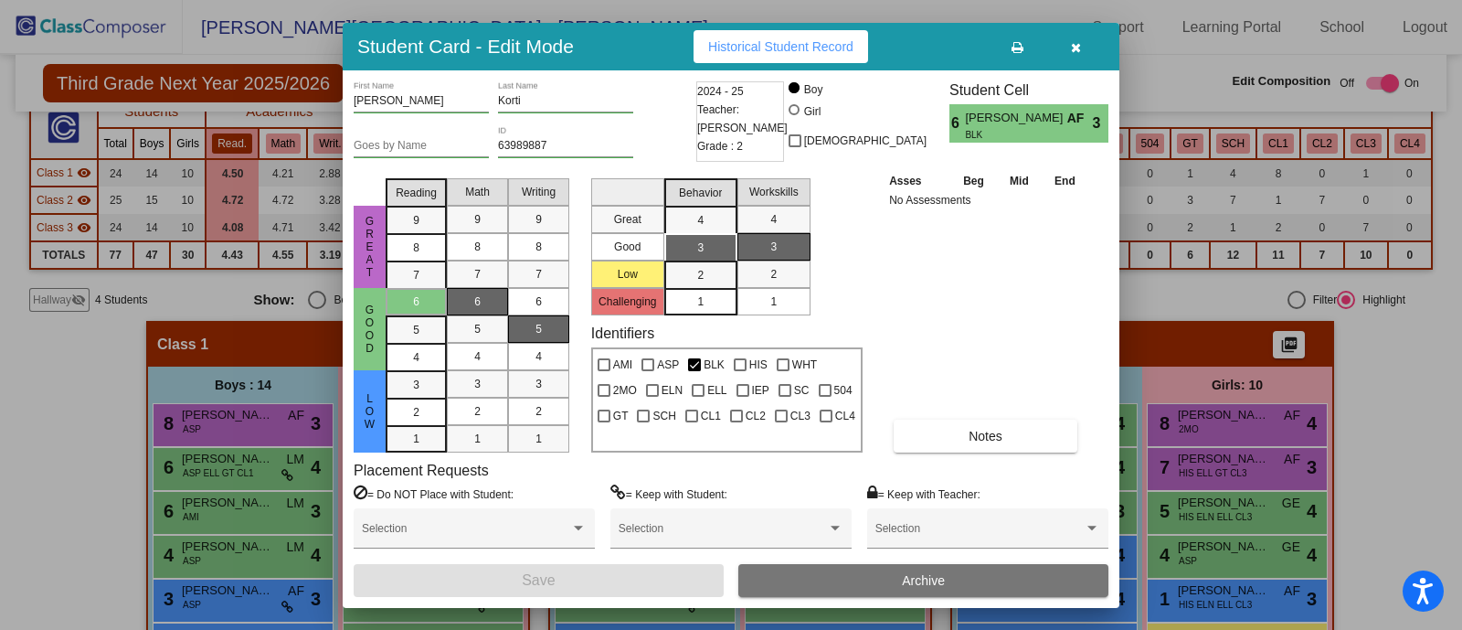
click at [113, 448] on div at bounding box center [731, 315] width 1462 height 630
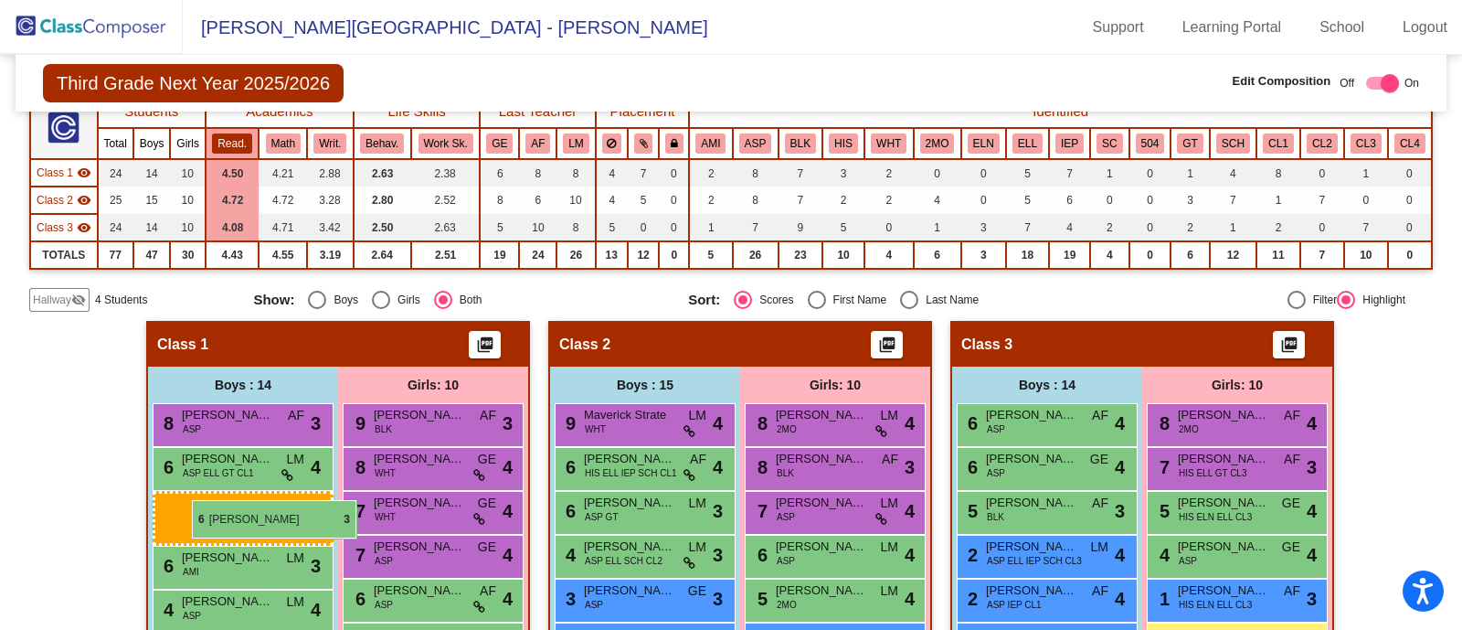
drag, startPoint x: 635, startPoint y: 504, endPoint x: 192, endPoint y: 500, distance: 443.2
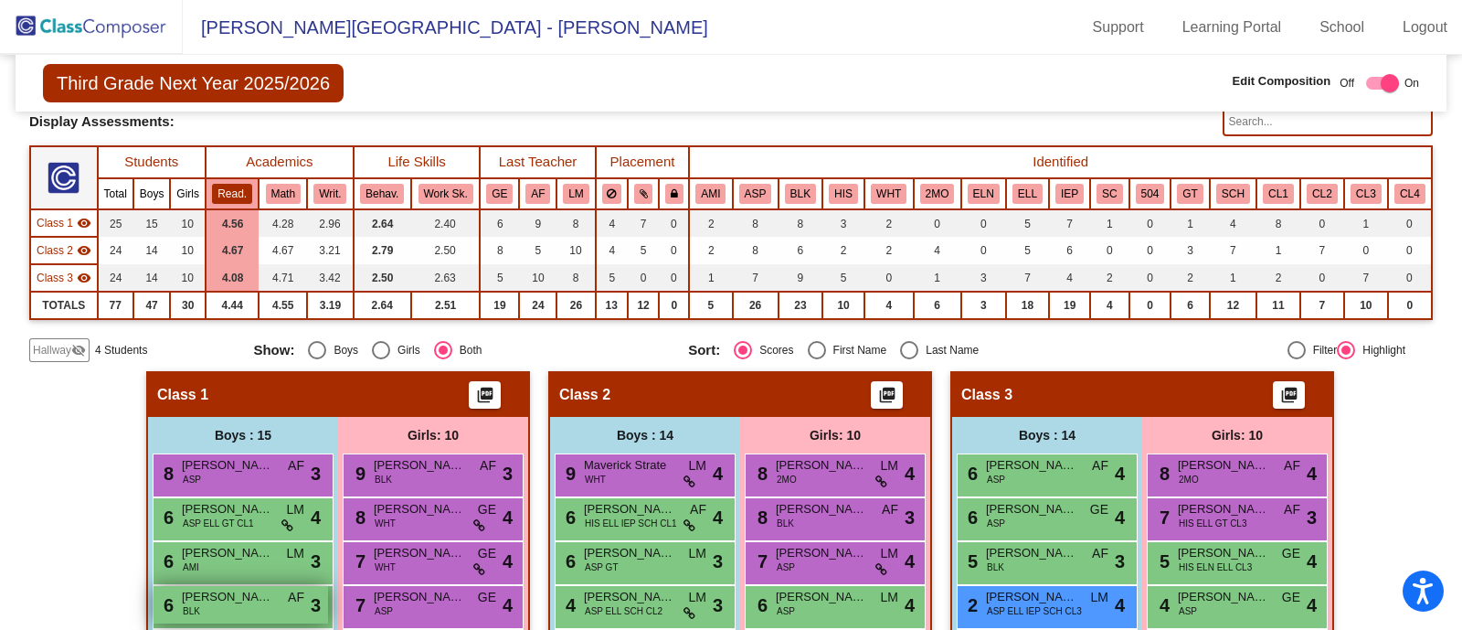
scroll to position [103, 0]
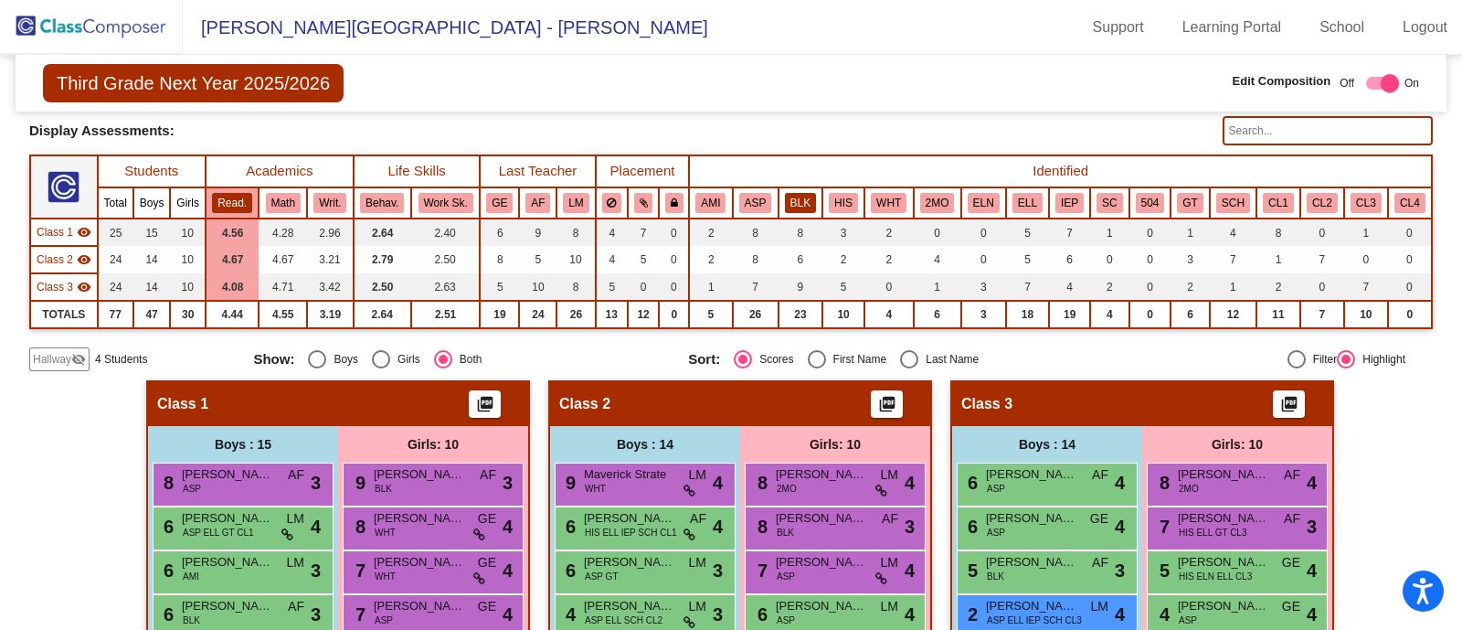
click at [795, 203] on button "BLK" at bounding box center [800, 203] width 31 height 20
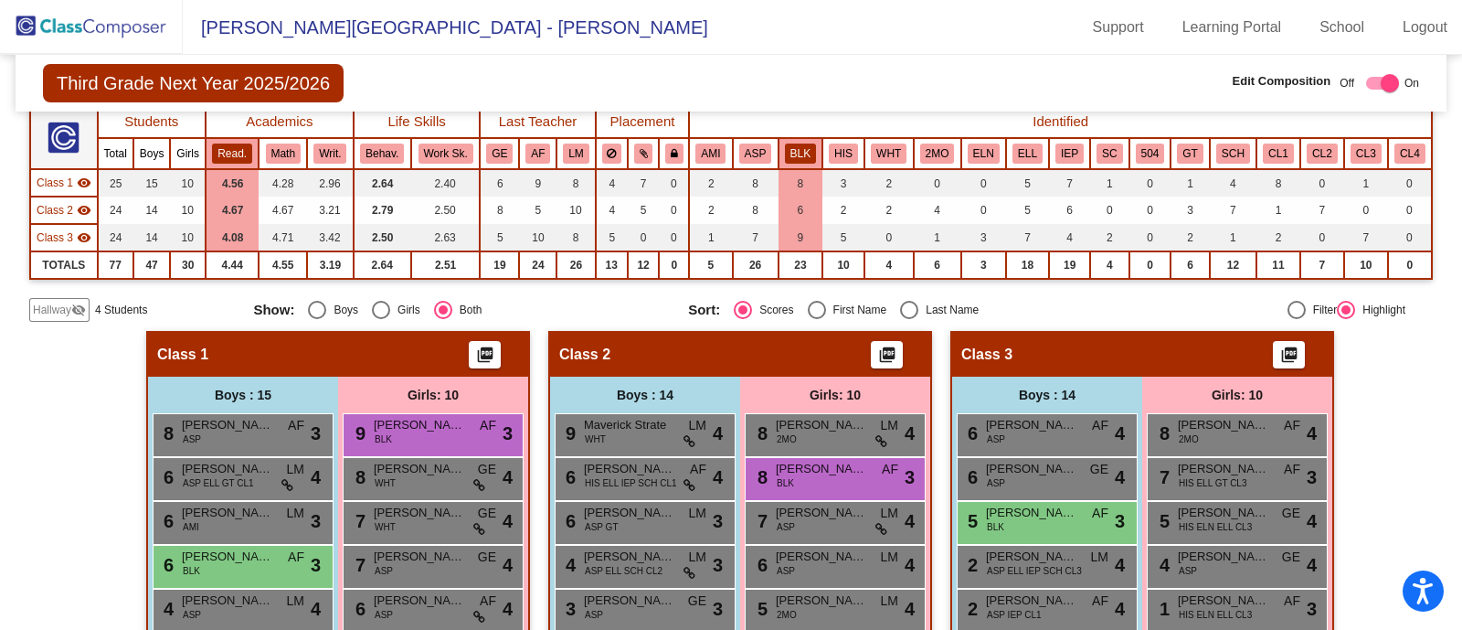
scroll to position [145, 0]
